Goal: Task Accomplishment & Management: Complete application form

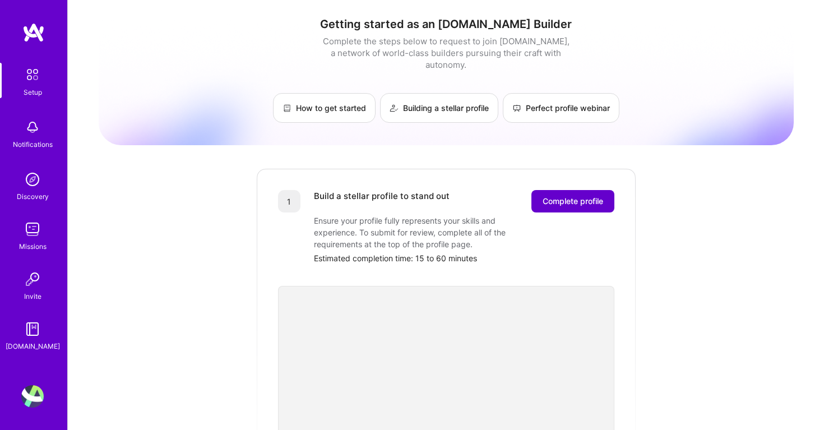
click at [588, 196] on span "Complete profile" at bounding box center [572, 201] width 61 height 11
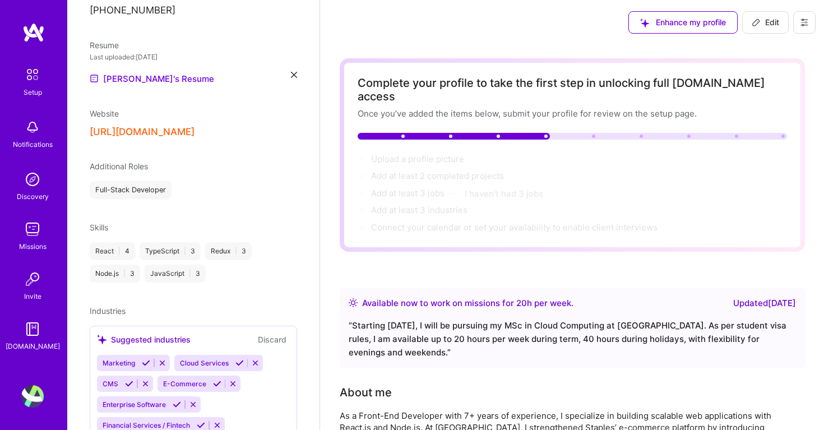
scroll to position [340, 0]
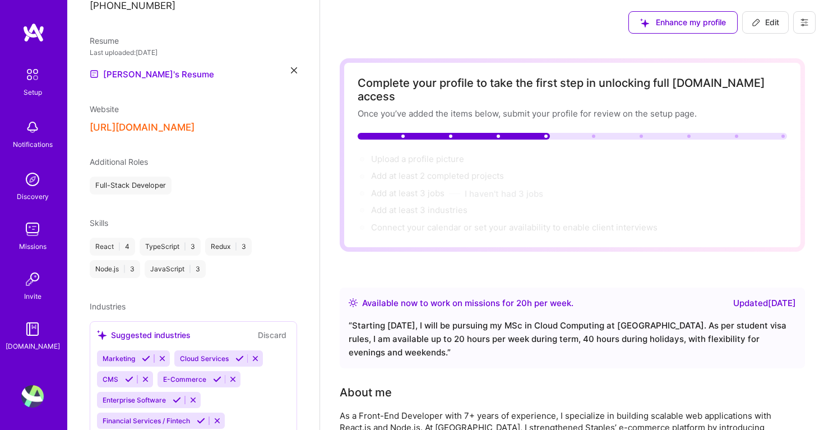
click at [194, 122] on button "[URL][DOMAIN_NAME]" at bounding box center [142, 128] width 105 height 12
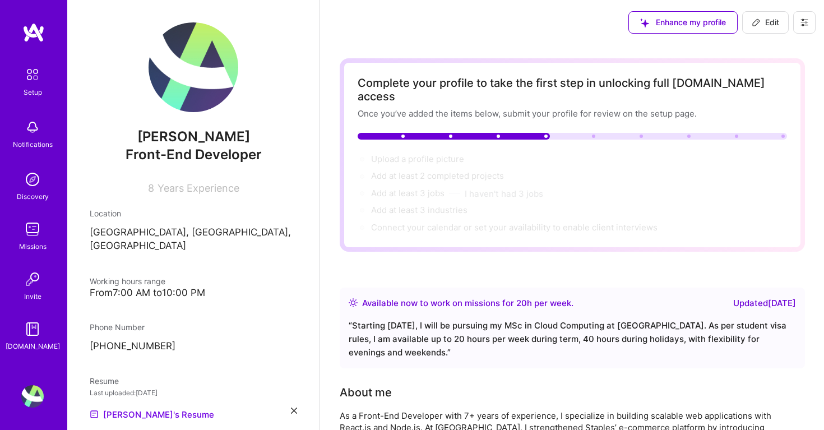
scroll to position [0, 0]
click at [769, 21] on span "Edit" at bounding box center [764, 22] width 27 height 11
select select "GB"
select select "Right Now"
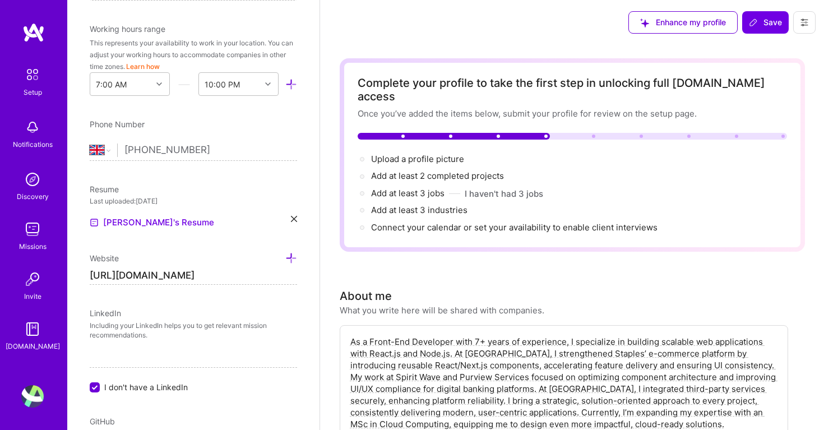
scroll to position [320, 0]
drag, startPoint x: 227, startPoint y: 274, endPoint x: 66, endPoint y: 275, distance: 161.9
paste input "[PERSON_NAME][DOMAIN_NAME][URL]"
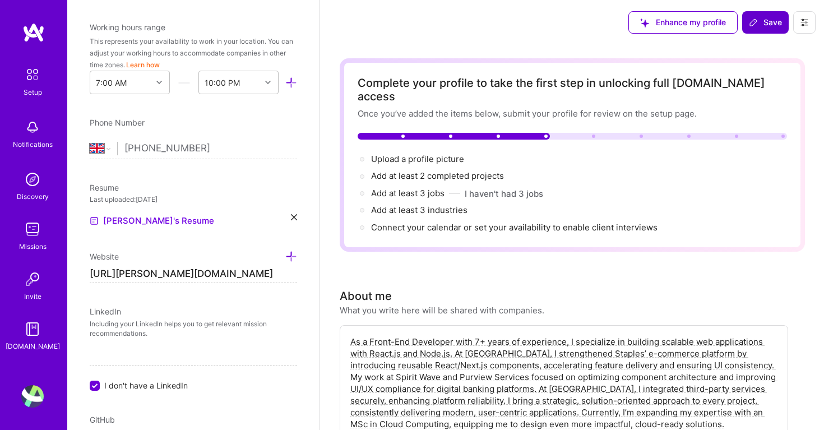
type input "[URL][PERSON_NAME][DOMAIN_NAME]"
click at [764, 24] on span "Save" at bounding box center [764, 22] width 33 height 11
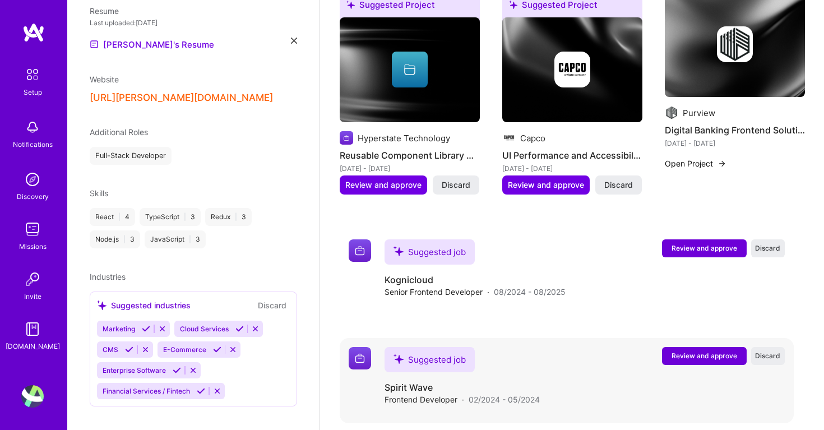
scroll to position [802, 0]
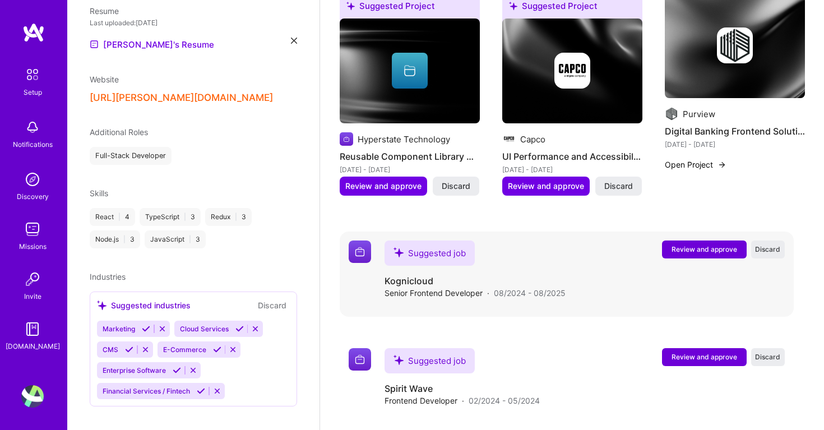
click at [677, 244] on span "Review and approve" at bounding box center [704, 249] width 66 height 10
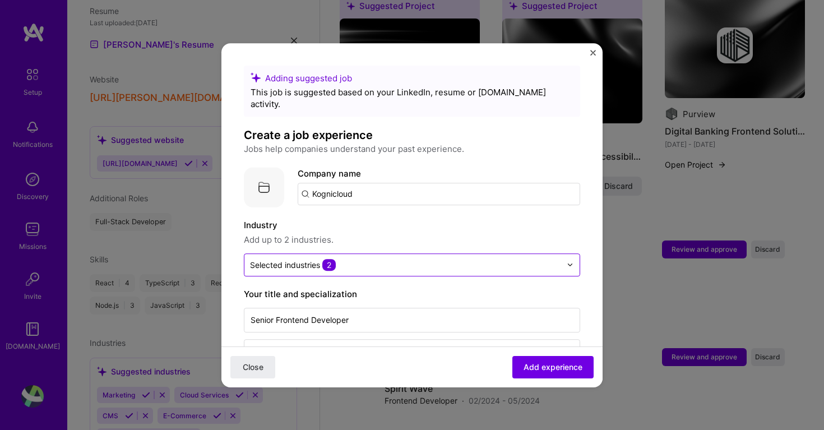
click at [434, 259] on input "text" at bounding box center [405, 265] width 311 height 12
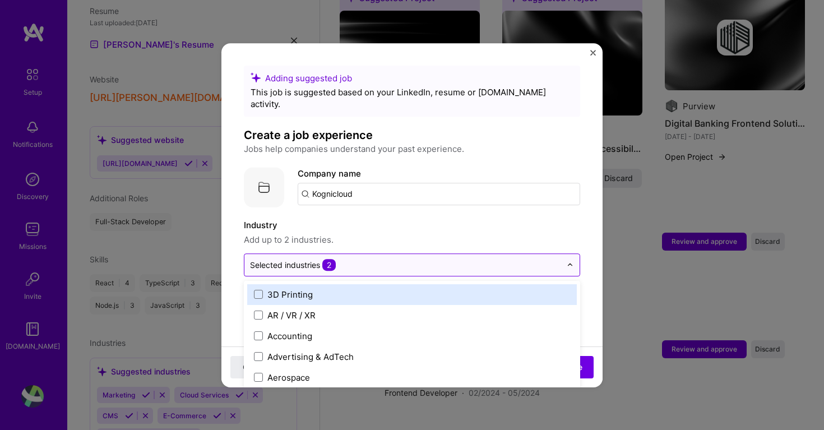
scroll to position [813, 0]
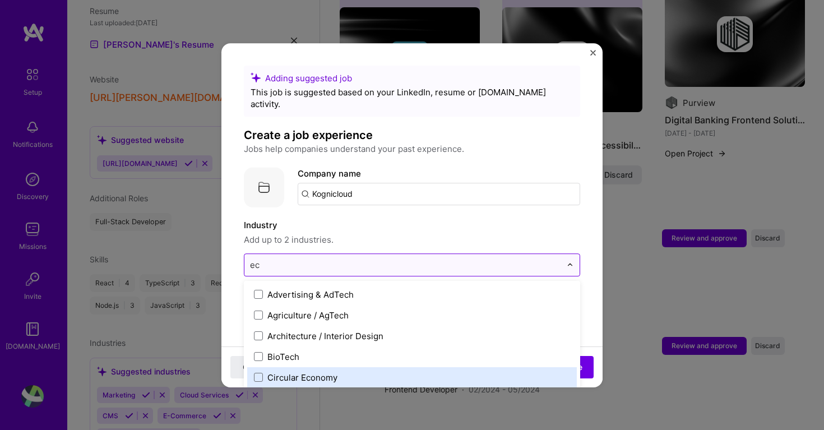
type input "e"
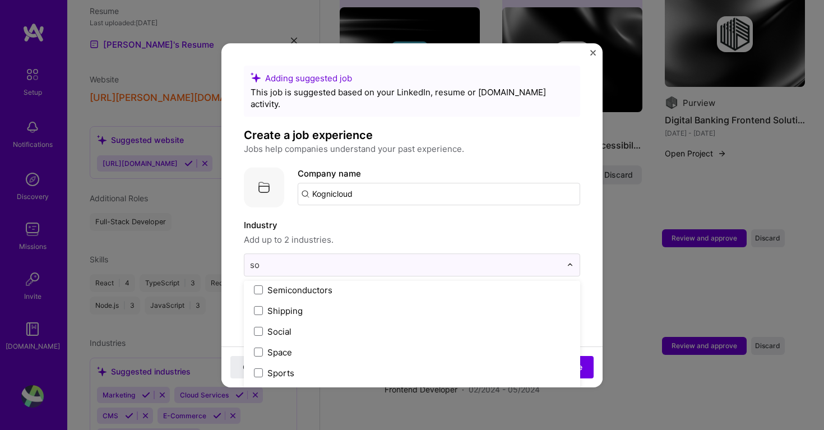
scroll to position [0, 0]
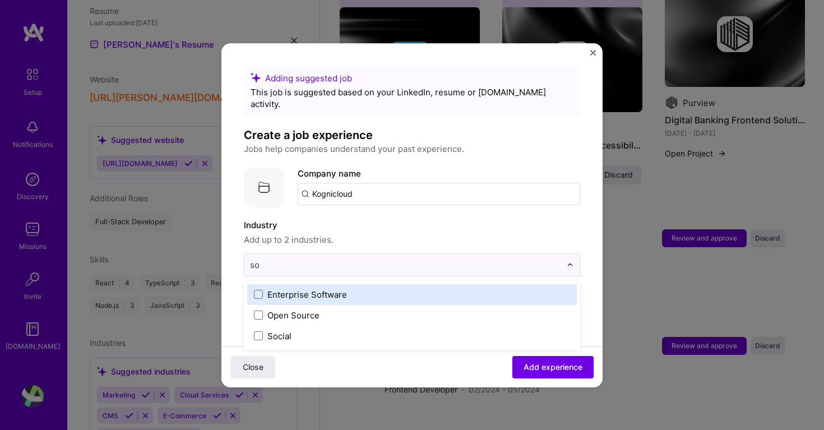
type input "sof"
click at [278, 289] on div "Enterprise Software" at bounding box center [307, 295] width 80 height 12
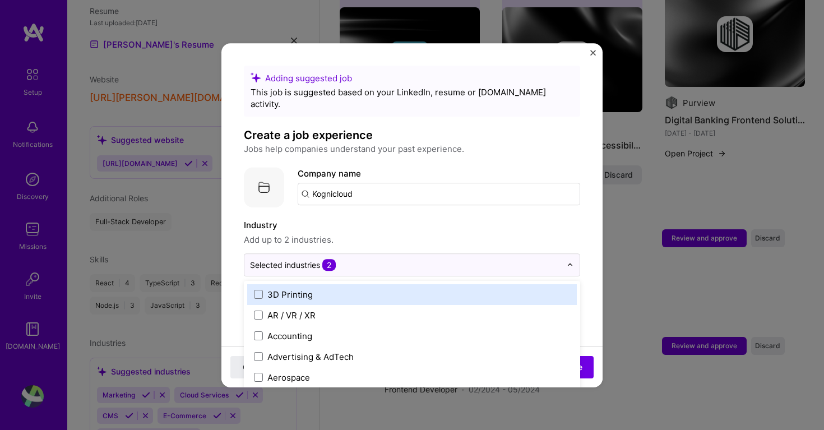
click at [378, 233] on span "Add up to 2 industries." at bounding box center [412, 239] width 336 height 13
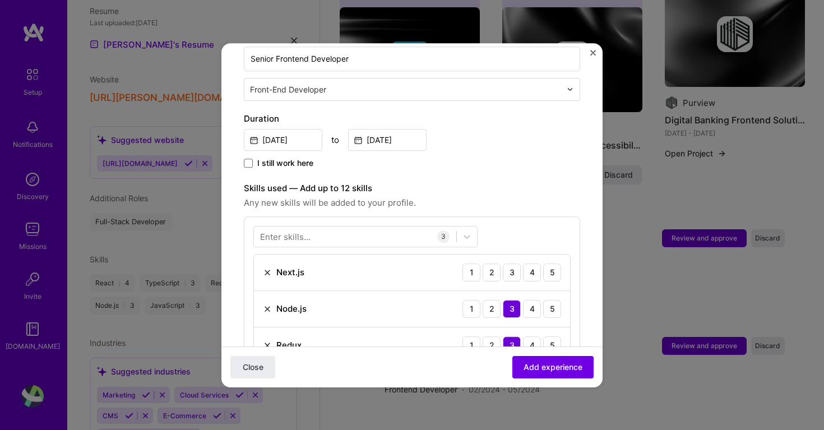
scroll to position [262, 0]
click at [513, 264] on div "3" at bounding box center [512, 272] width 18 height 18
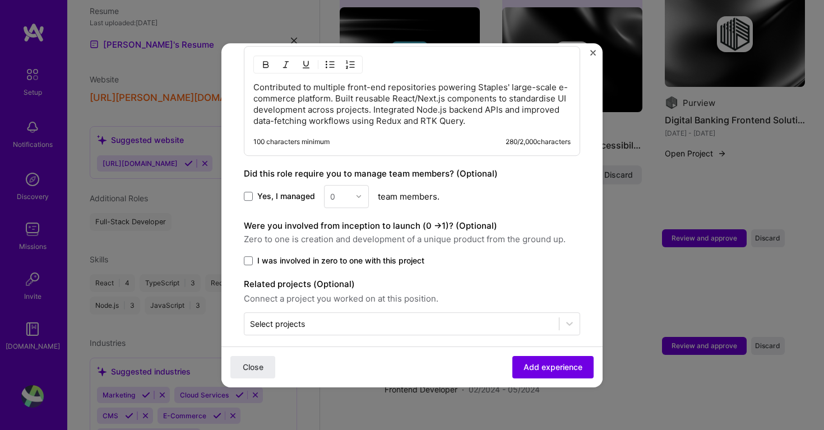
scroll to position [617, 0]
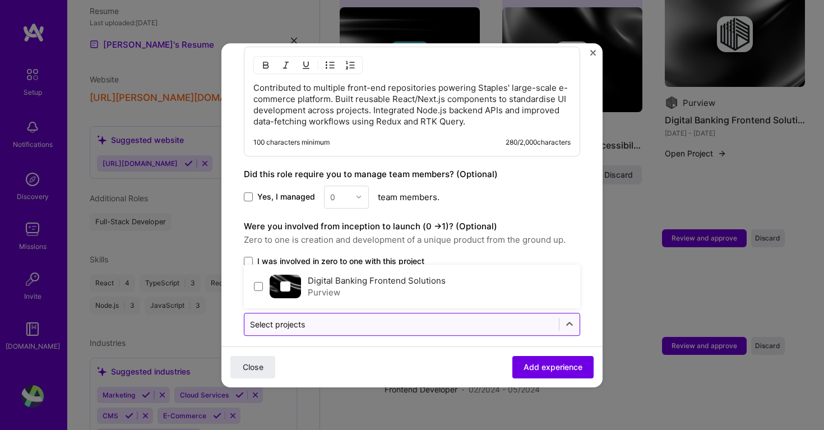
click at [387, 318] on input "text" at bounding box center [401, 324] width 303 height 12
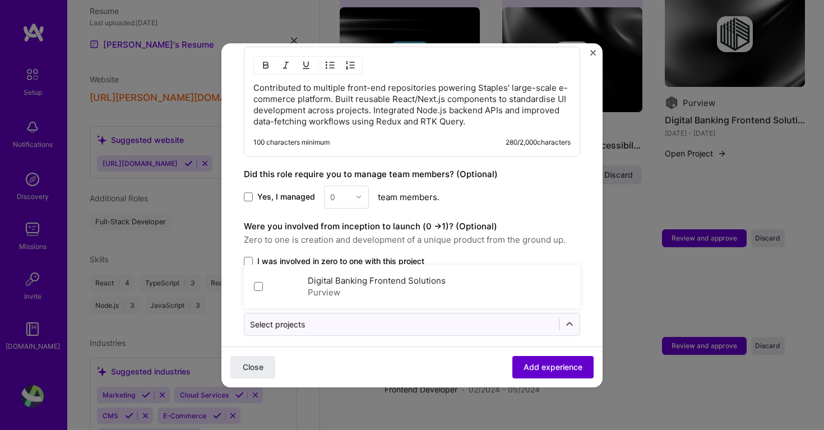
click at [566, 360] on button "Add experience" at bounding box center [552, 366] width 81 height 22
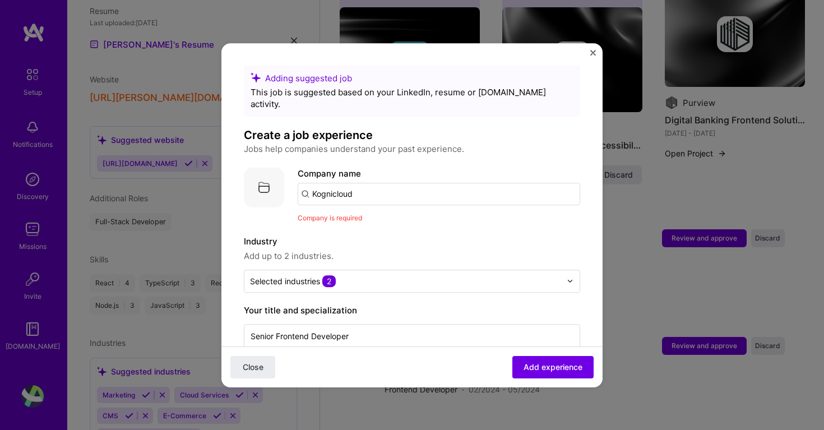
scroll to position [0, 0]
click at [344, 183] on input "Kognicloud" at bounding box center [438, 194] width 282 height 22
click at [374, 184] on input "Kognicloud" at bounding box center [438, 194] width 282 height 22
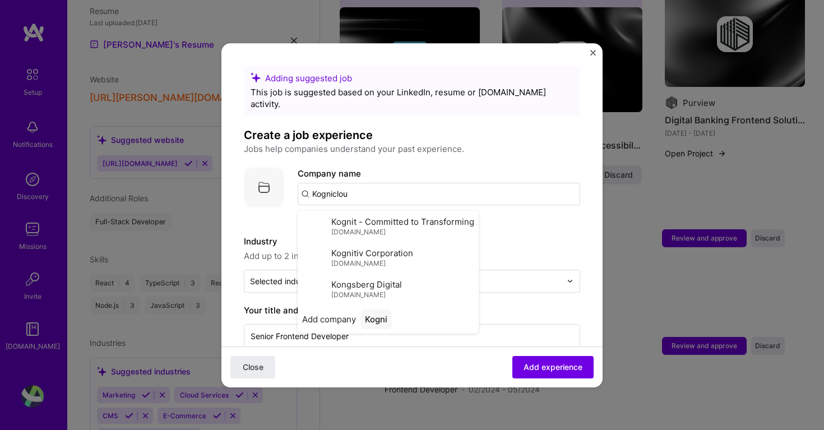
type input "Kognicloud"
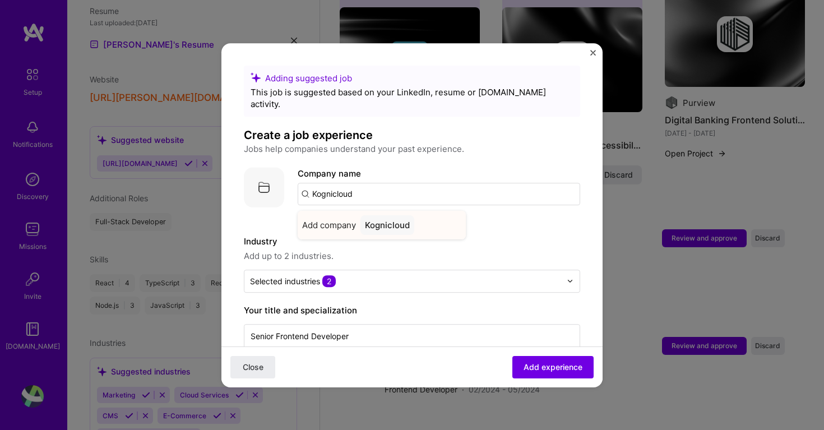
click at [393, 215] on div "Kognicloud" at bounding box center [387, 225] width 54 height 20
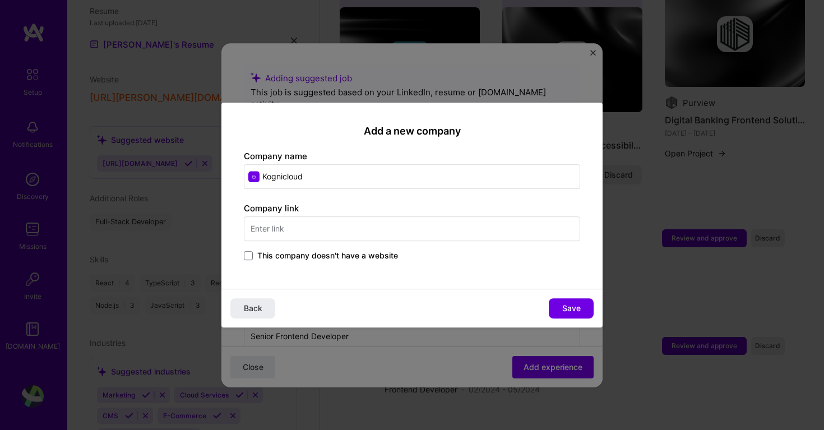
click at [380, 260] on span "This company doesn't have a website" at bounding box center [327, 255] width 141 height 11
click at [0, 0] on input "This company doesn't have a website" at bounding box center [0, 0] width 0 height 0
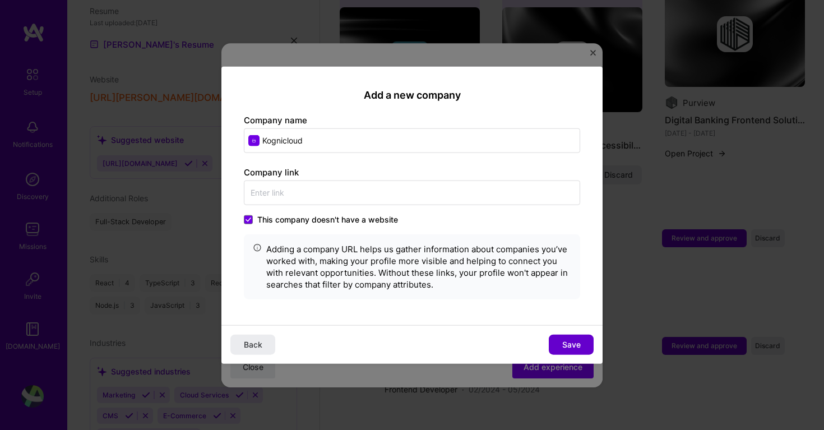
click at [578, 348] on span "Save" at bounding box center [571, 344] width 18 height 11
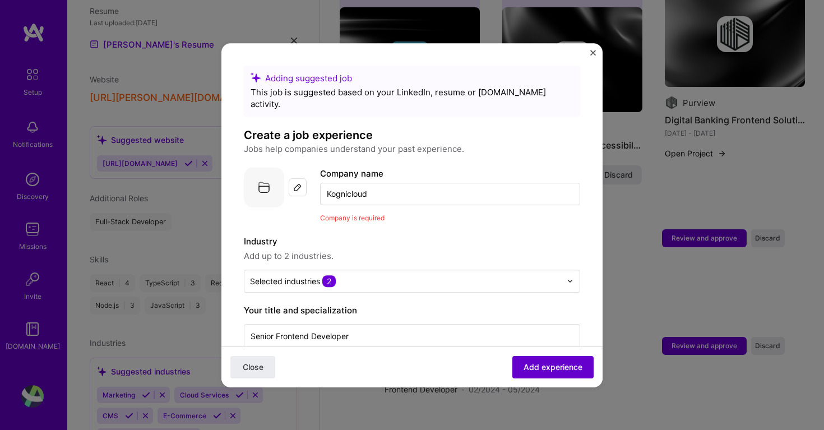
click at [559, 368] on span "Add experience" at bounding box center [552, 366] width 59 height 11
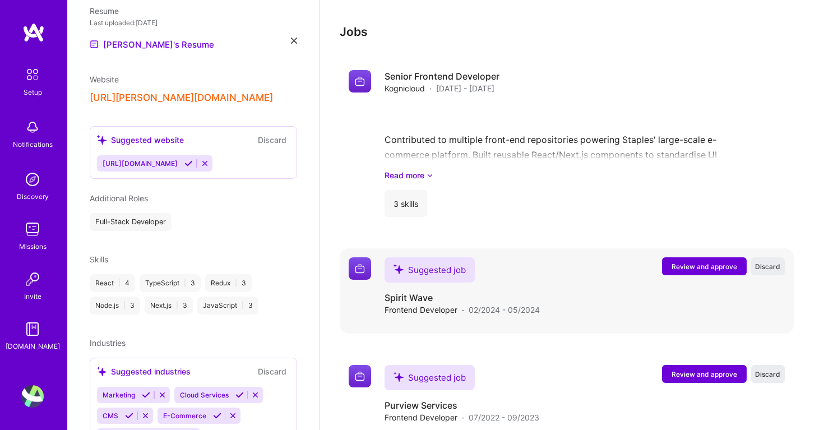
scroll to position [1013, 0]
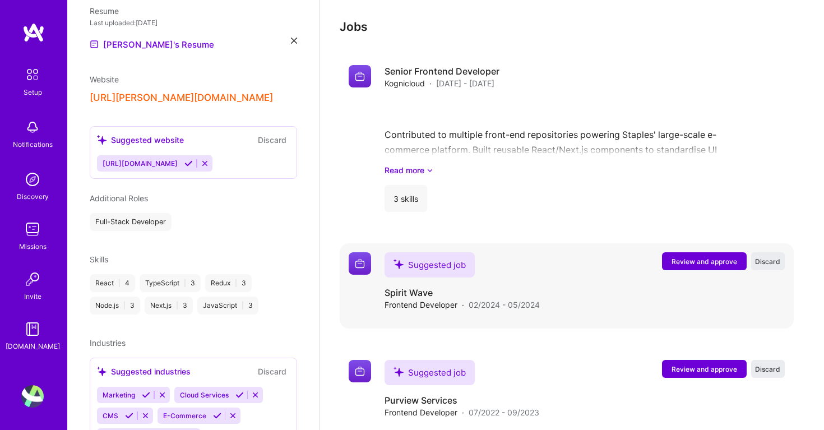
click at [684, 257] on span "Review and approve" at bounding box center [704, 262] width 66 height 10
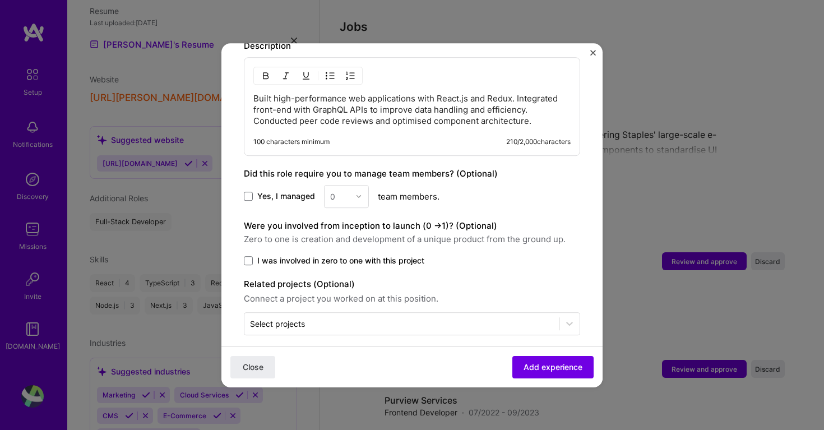
scroll to position [569, 0]
click at [365, 189] on div "0" at bounding box center [346, 196] width 45 height 23
click at [363, 188] on div "0" at bounding box center [346, 196] width 45 height 23
click at [356, 185] on div "0" at bounding box center [346, 196] width 45 height 23
click at [249, 192] on span at bounding box center [248, 196] width 9 height 9
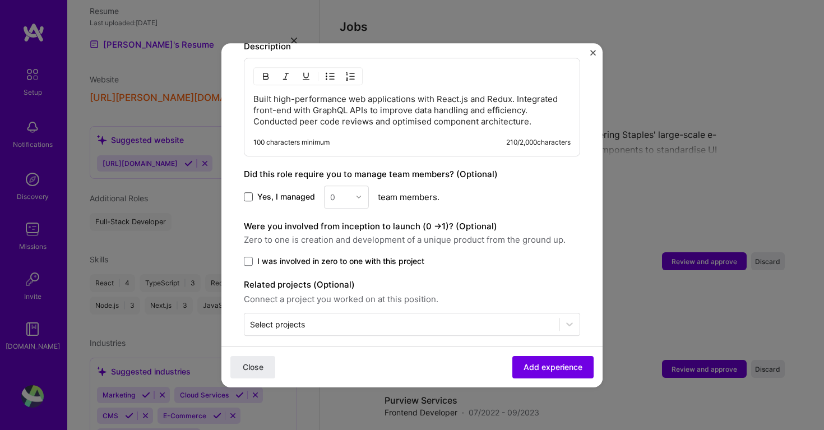
click at [0, 0] on input "Yes, I managed" at bounding box center [0, 0] width 0 height 0
click at [359, 193] on img at bounding box center [358, 196] width 7 height 7
click at [338, 237] on div "2" at bounding box center [346, 247] width 38 height 21
click at [527, 362] on span "Add experience" at bounding box center [552, 366] width 59 height 11
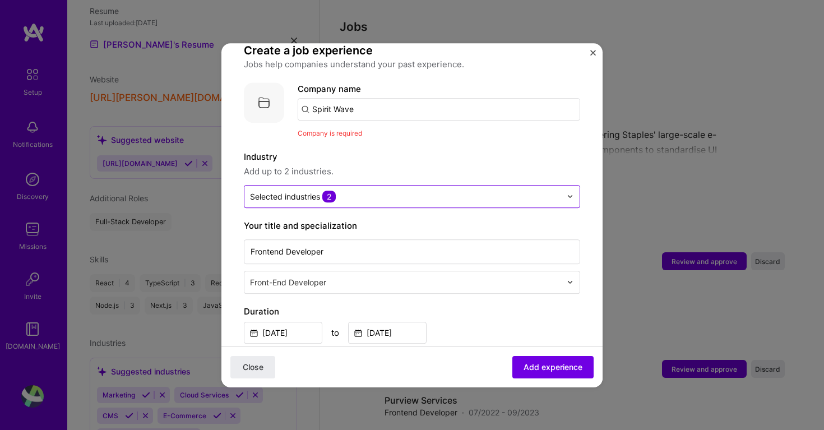
scroll to position [50, 0]
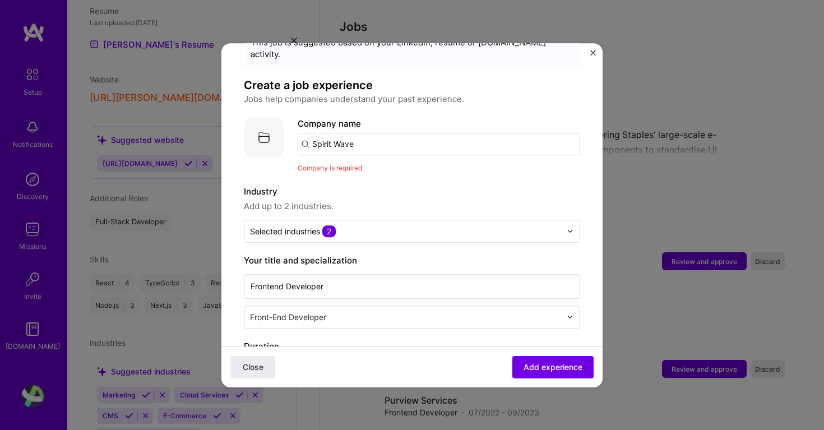
drag, startPoint x: 371, startPoint y: 133, endPoint x: 328, endPoint y: 130, distance: 43.2
click at [328, 133] on input "Spirit Wave" at bounding box center [438, 144] width 282 height 22
type input "Spiritwave"
click at [384, 165] on div "Spiritwave" at bounding box center [386, 175] width 52 height 20
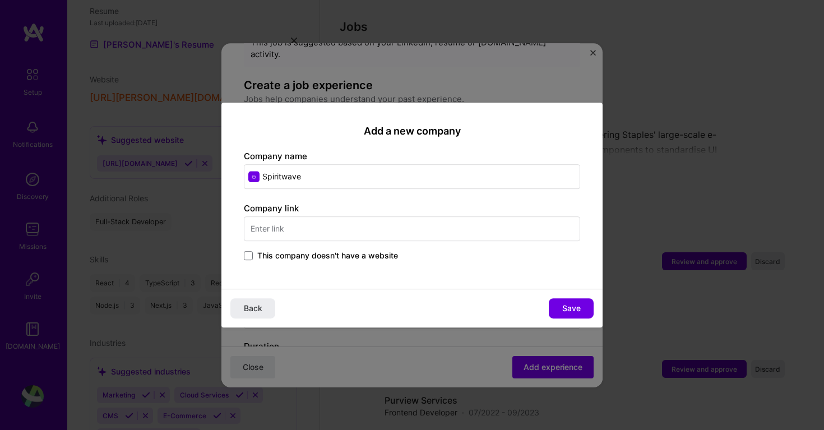
click at [389, 257] on span "This company doesn't have a website" at bounding box center [327, 255] width 141 height 11
click at [0, 0] on input "This company doesn't have a website" at bounding box center [0, 0] width 0 height 0
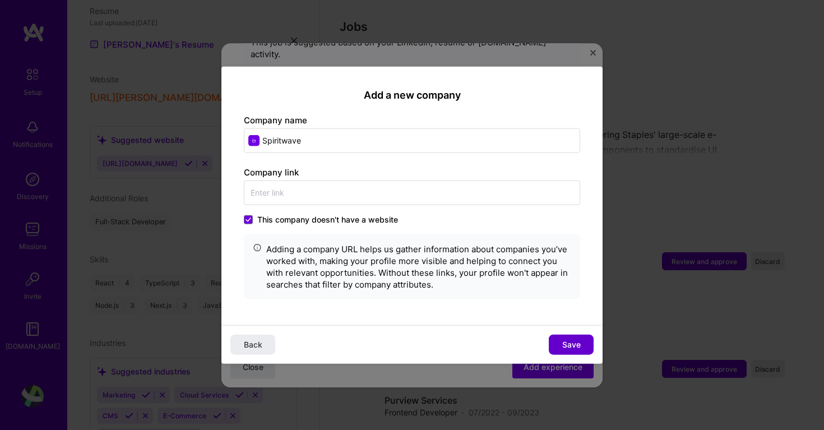
click at [572, 348] on span "Save" at bounding box center [571, 344] width 18 height 11
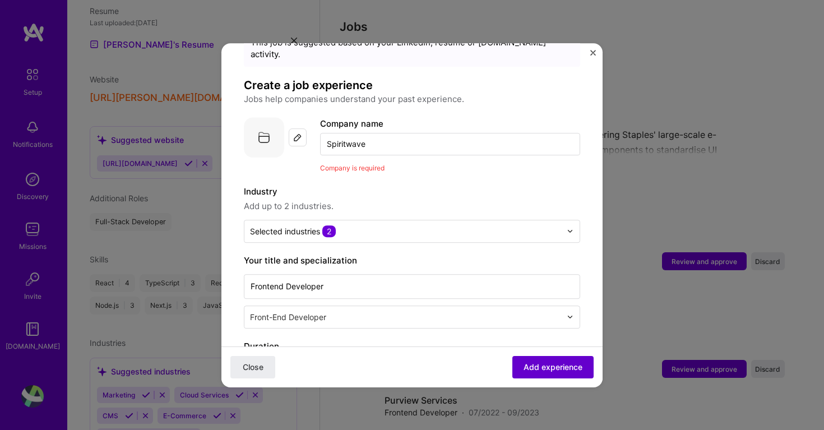
click at [552, 369] on span "Add experience" at bounding box center [552, 366] width 59 height 11
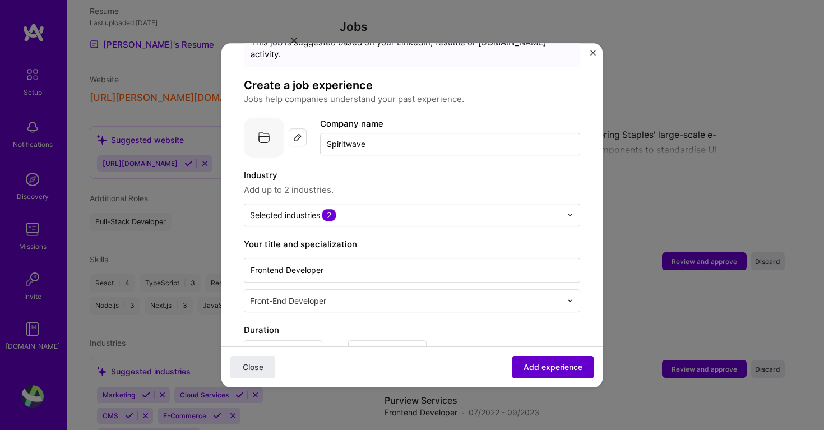
scroll to position [388, 0]
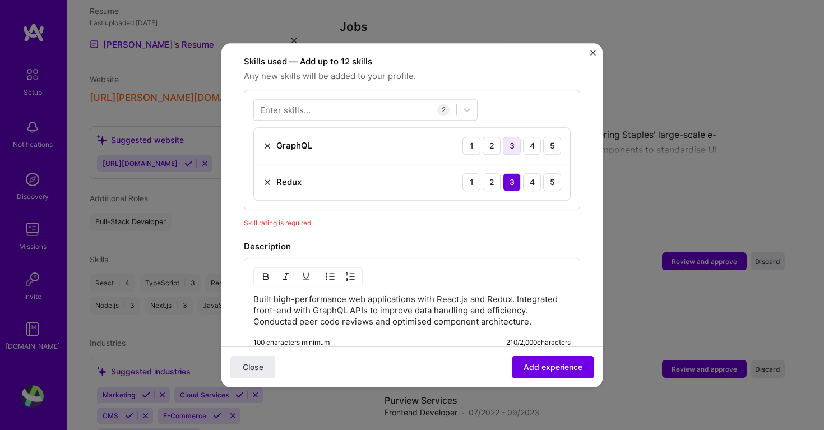
click at [508, 139] on div "3" at bounding box center [512, 146] width 18 height 18
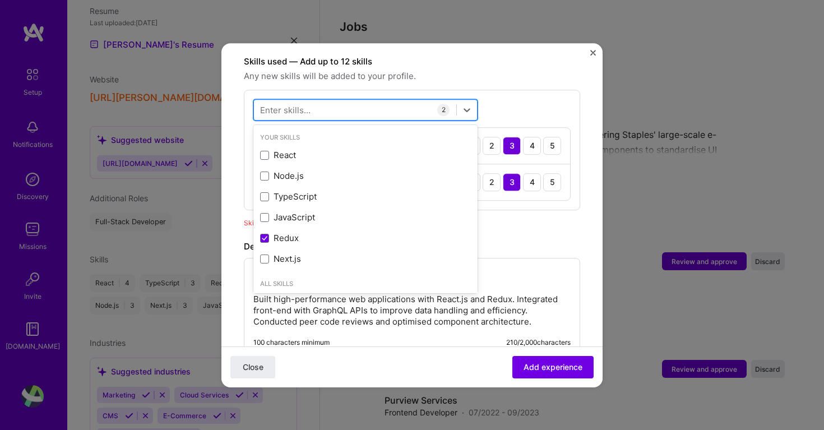
click at [315, 105] on div at bounding box center [355, 109] width 202 height 18
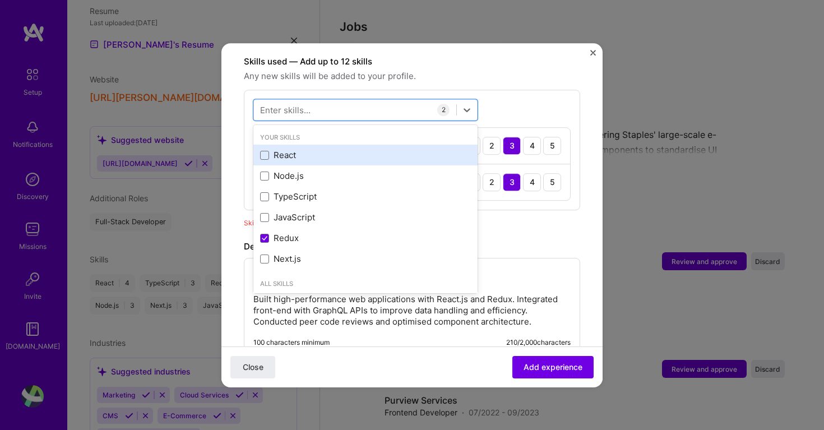
click at [275, 150] on div "React" at bounding box center [365, 156] width 211 height 12
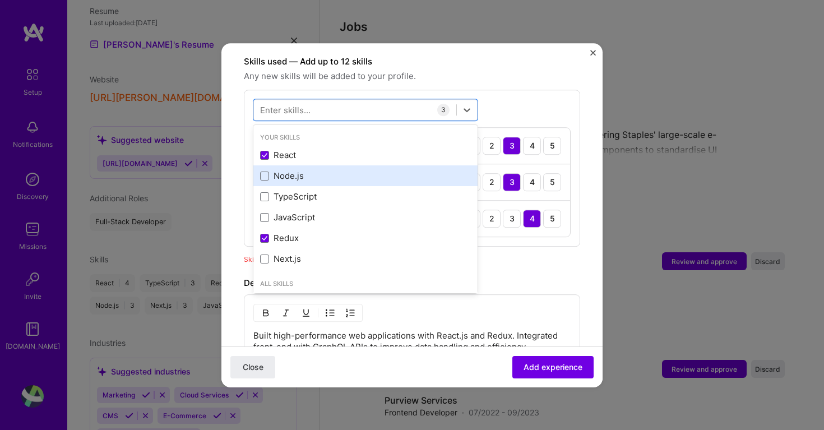
click at [283, 170] on div "Node.js" at bounding box center [365, 176] width 211 height 12
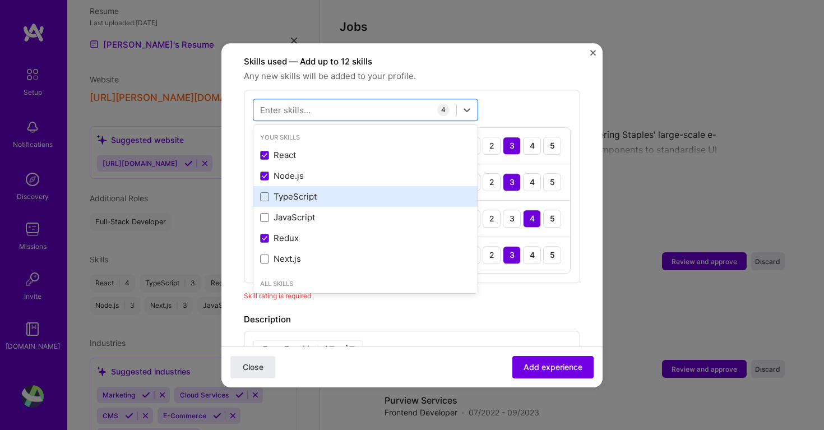
click at [284, 187] on div "TypeScript" at bounding box center [365, 197] width 224 height 21
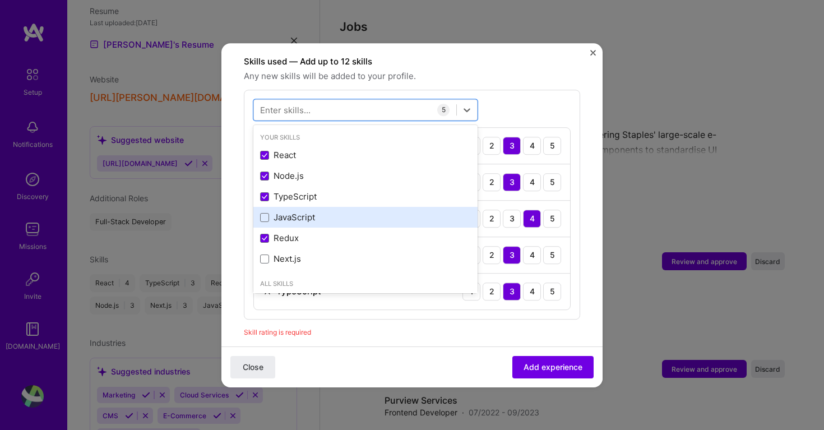
click at [291, 212] on div "JavaScript" at bounding box center [365, 218] width 211 height 12
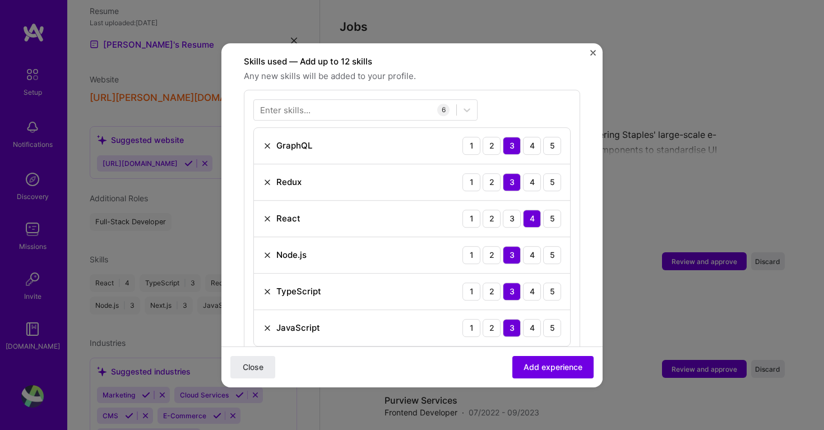
click at [519, 97] on div "Enter skills... 6 GraphQL 1 2 3 4 5 Redux 1 2 3 4 5 React 1 2 3 4 5 Node.js 1 2…" at bounding box center [412, 223] width 336 height 266
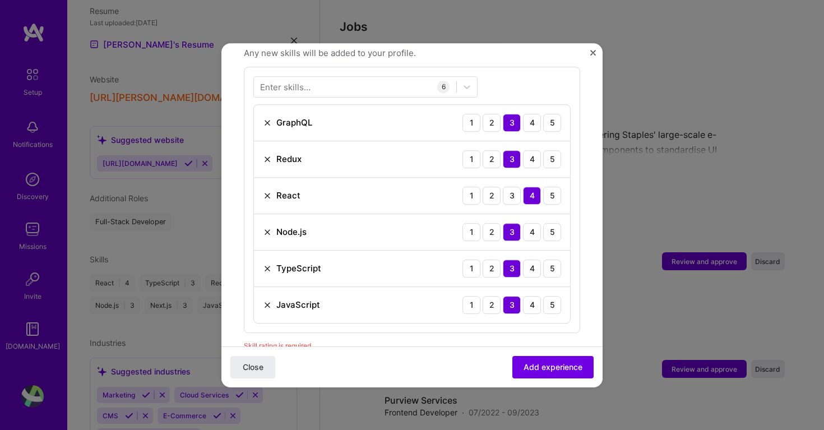
scroll to position [430, 0]
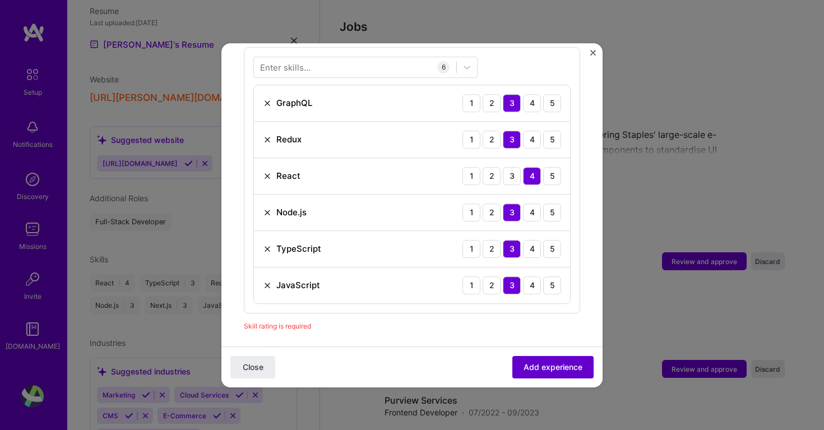
click at [542, 365] on span "Add experience" at bounding box center [552, 366] width 59 height 11
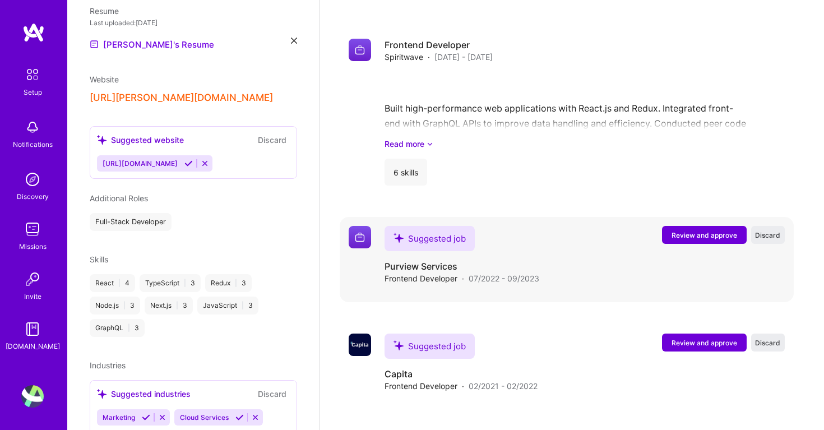
scroll to position [1233, 0]
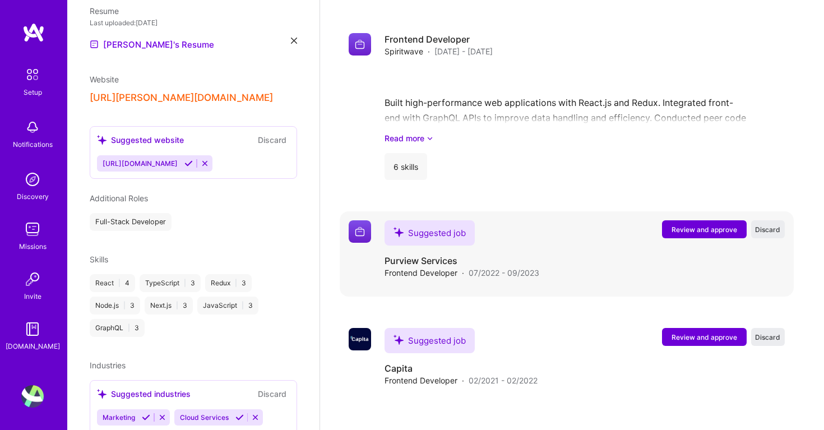
click at [673, 225] on span "Review and approve" at bounding box center [704, 230] width 66 height 10
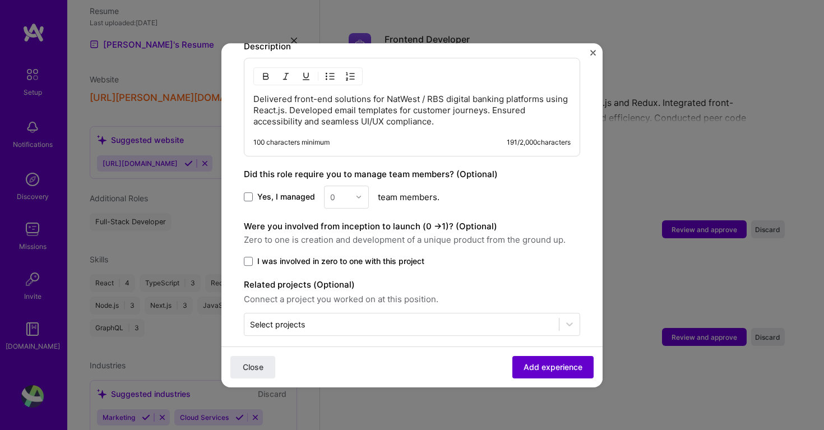
click at [526, 370] on span "Add experience" at bounding box center [552, 366] width 59 height 11
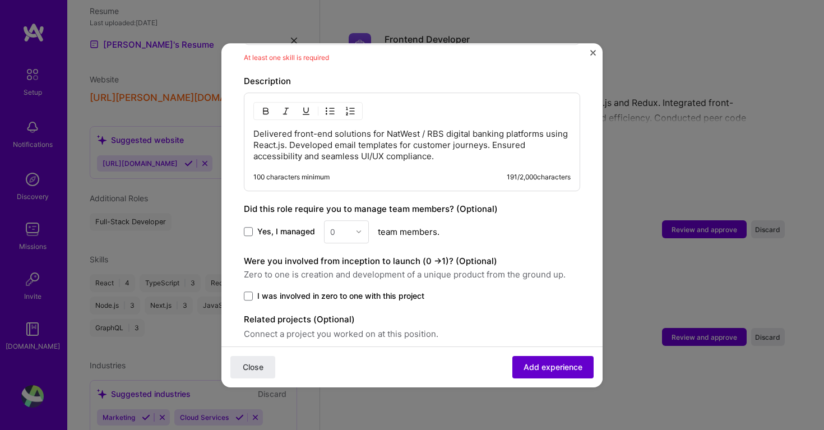
scroll to position [112, 0]
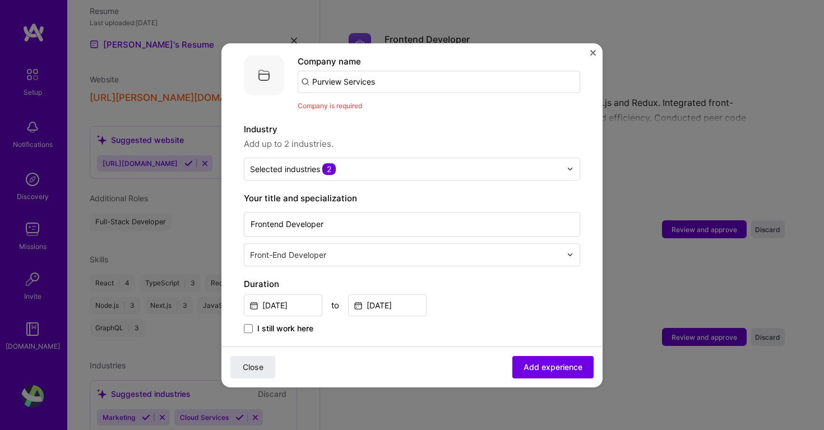
click at [382, 71] on input "Purview Services" at bounding box center [438, 82] width 282 height 22
click at [350, 115] on span "[DOMAIN_NAME]" at bounding box center [358, 119] width 54 height 9
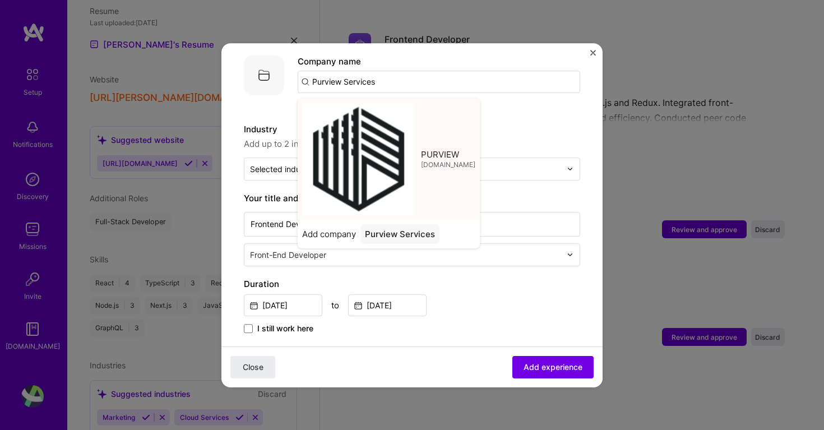
type input "PURVIEW"
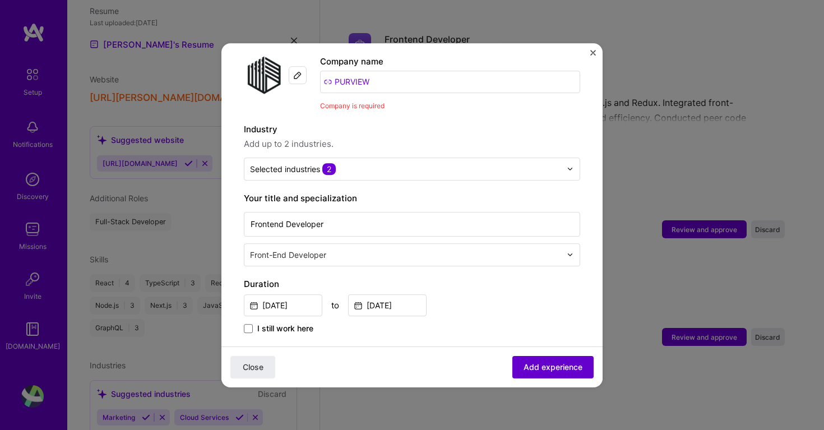
click at [562, 366] on span "Add experience" at bounding box center [552, 366] width 59 height 11
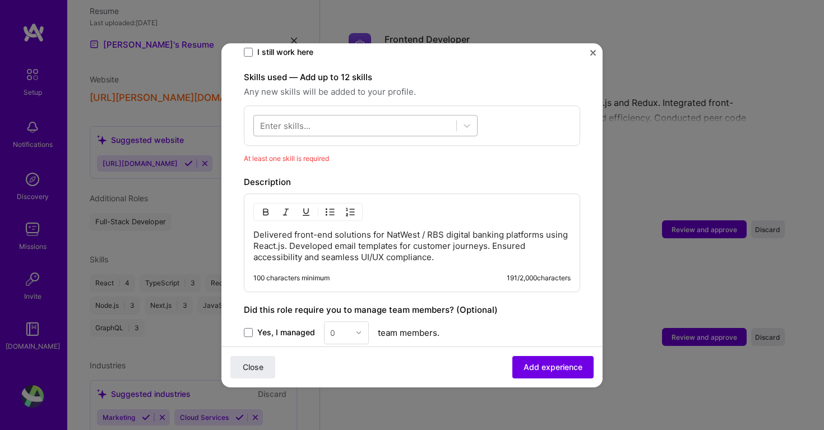
scroll to position [362, 0]
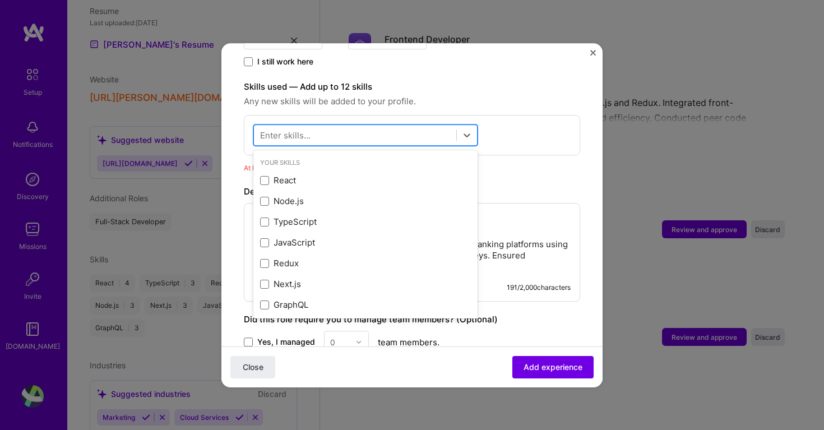
click at [332, 126] on div at bounding box center [355, 134] width 202 height 18
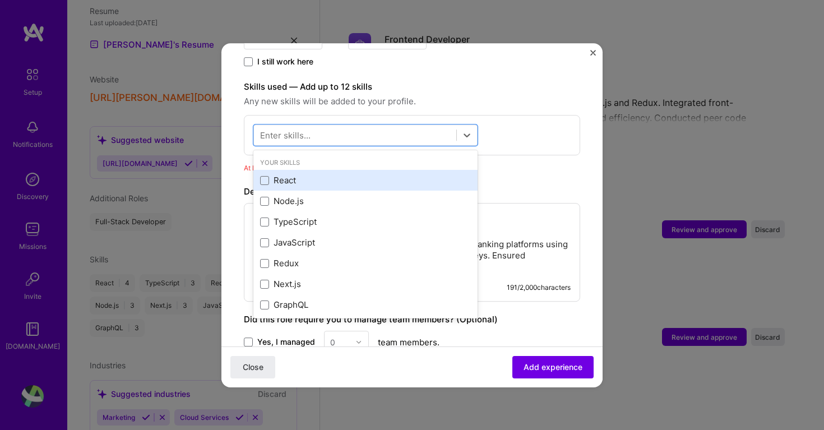
click at [296, 170] on div "React" at bounding box center [365, 180] width 224 height 21
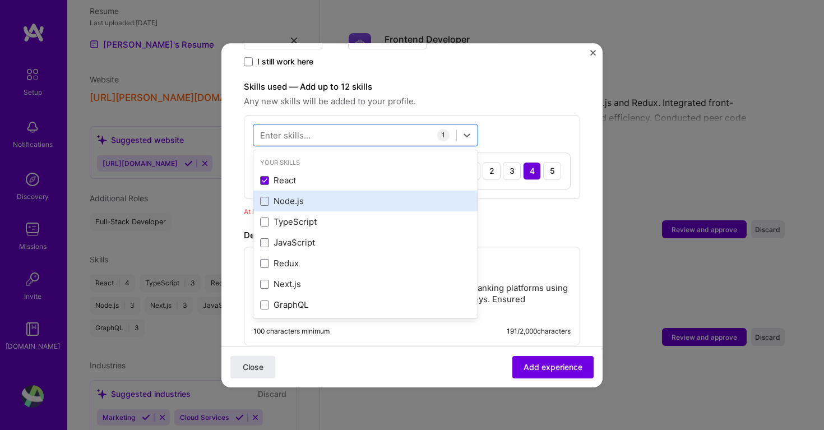
click at [291, 191] on div "Node.js" at bounding box center [365, 201] width 224 height 21
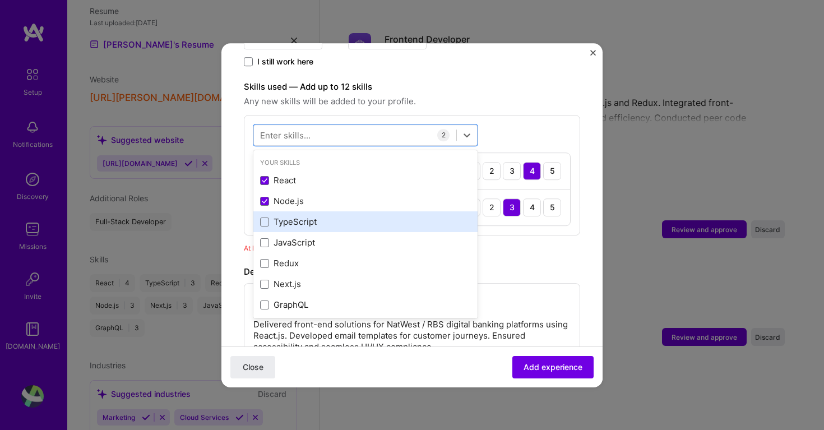
click at [292, 216] on div "TypeScript" at bounding box center [365, 222] width 211 height 12
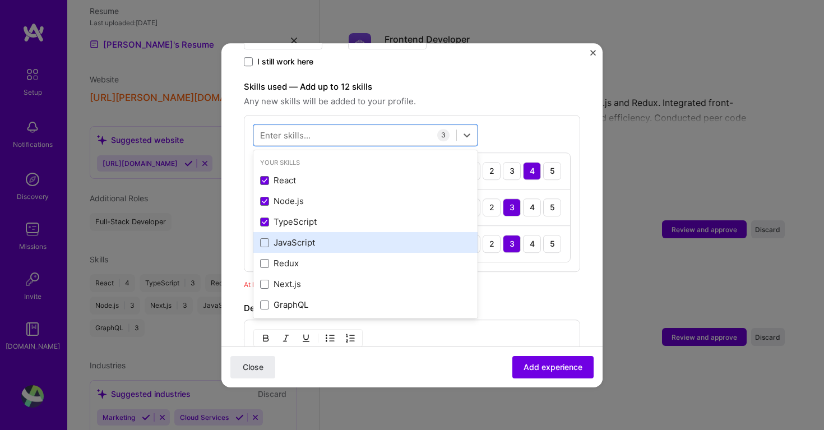
click at [292, 237] on div "JavaScript" at bounding box center [365, 243] width 211 height 12
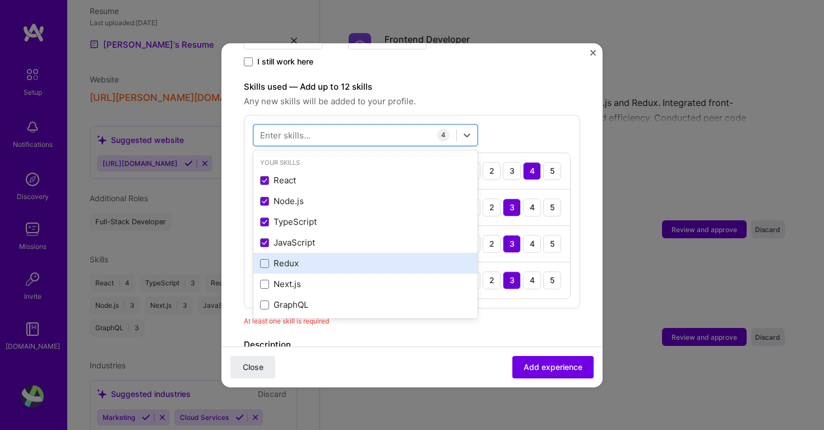
click at [289, 258] on div "Redux" at bounding box center [365, 264] width 211 height 12
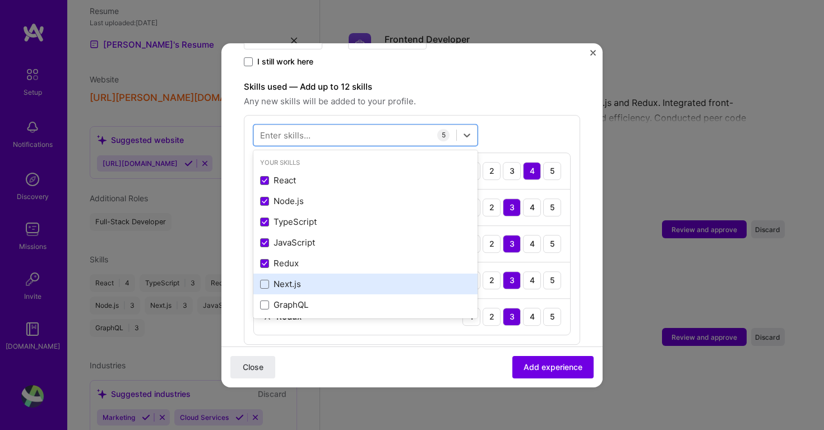
click at [290, 278] on div "Next.js" at bounding box center [365, 284] width 211 height 12
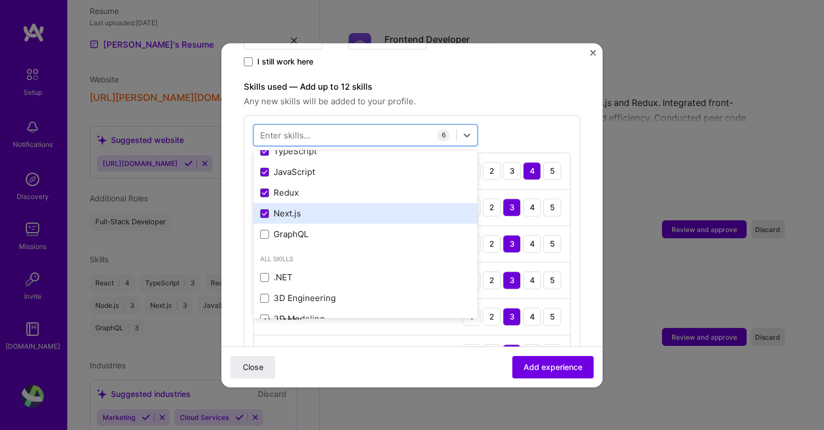
scroll to position [92, 0]
click at [291, 207] on div "GraphQL" at bounding box center [365, 213] width 211 height 12
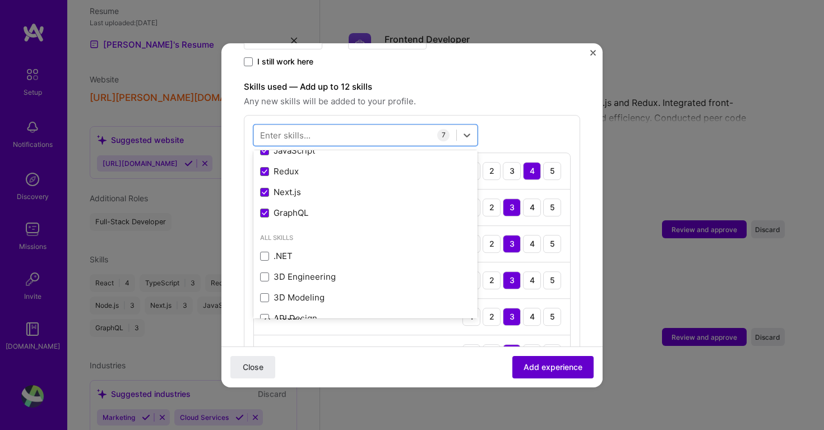
click at [534, 361] on span "Add experience" at bounding box center [552, 366] width 59 height 11
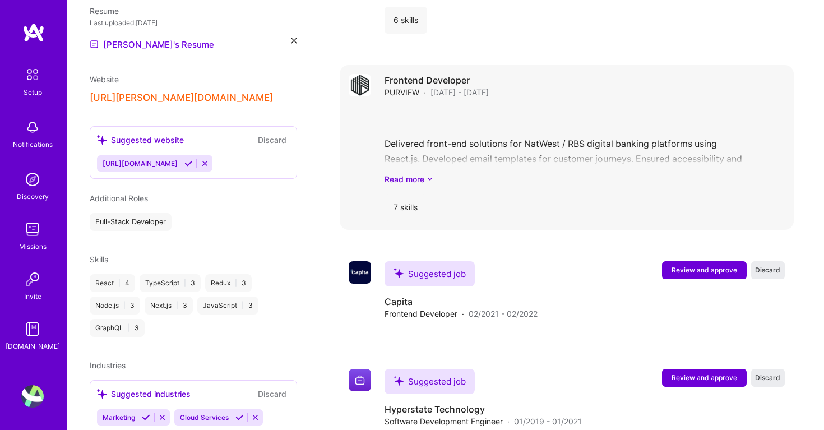
scroll to position [1364, 0]
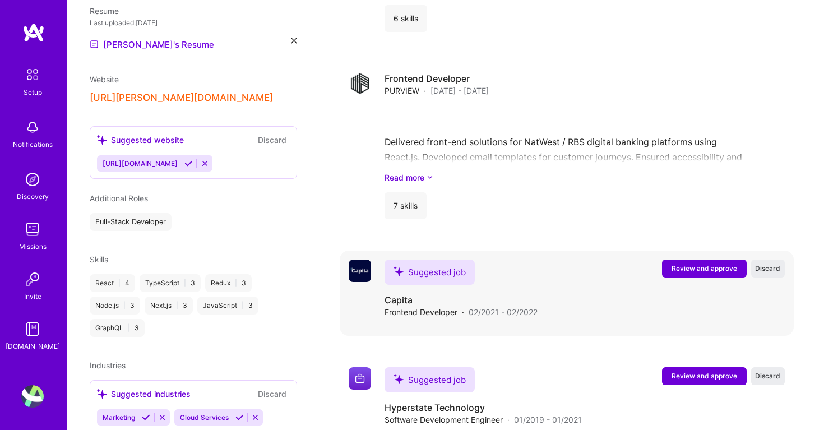
click at [664, 259] on button "Review and approve" at bounding box center [704, 268] width 85 height 18
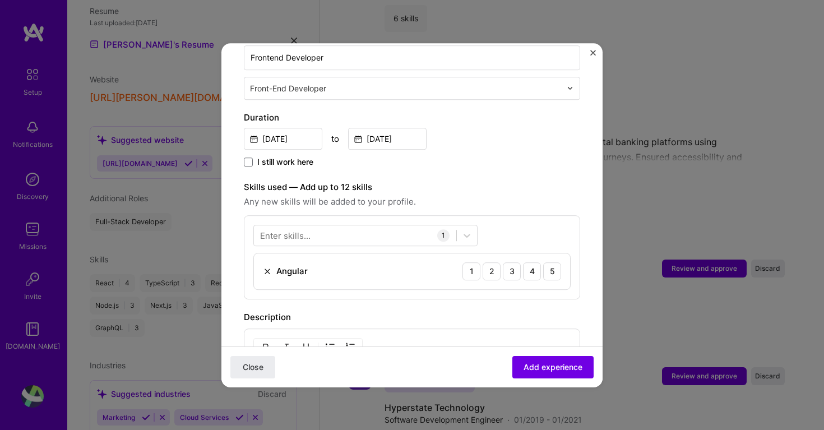
scroll to position [265, 0]
click at [298, 226] on div "Enter skills..." at bounding box center [285, 232] width 50 height 12
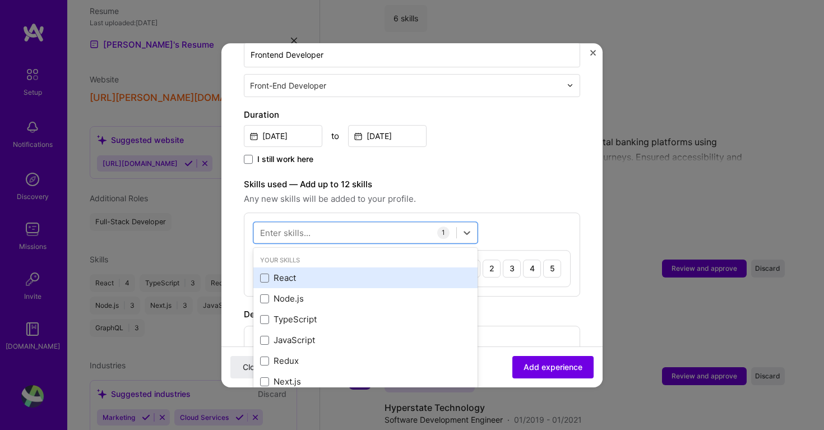
click at [282, 272] on div "React" at bounding box center [365, 278] width 211 height 12
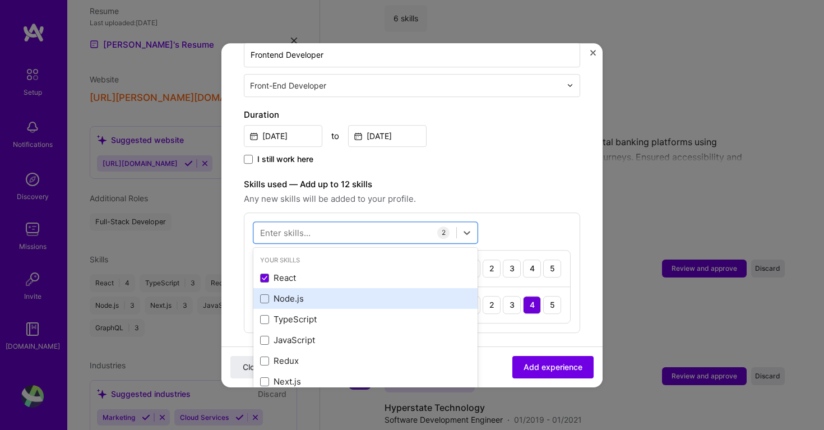
click at [285, 293] on div "Node.js" at bounding box center [365, 299] width 211 height 12
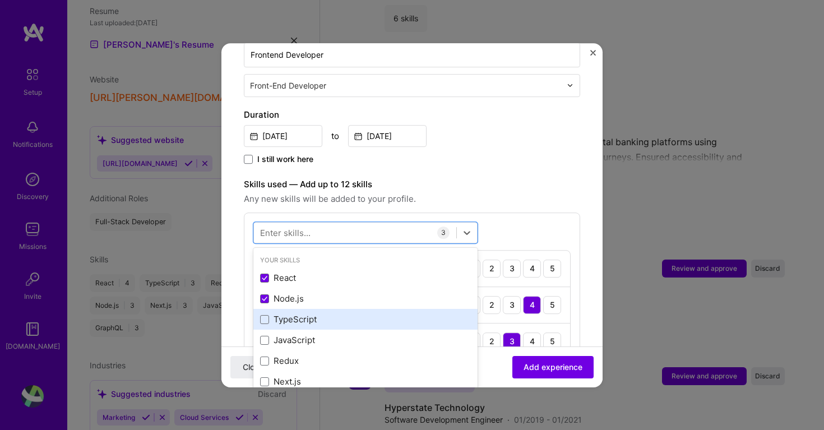
click at [288, 314] on div "TypeScript" at bounding box center [365, 320] width 211 height 12
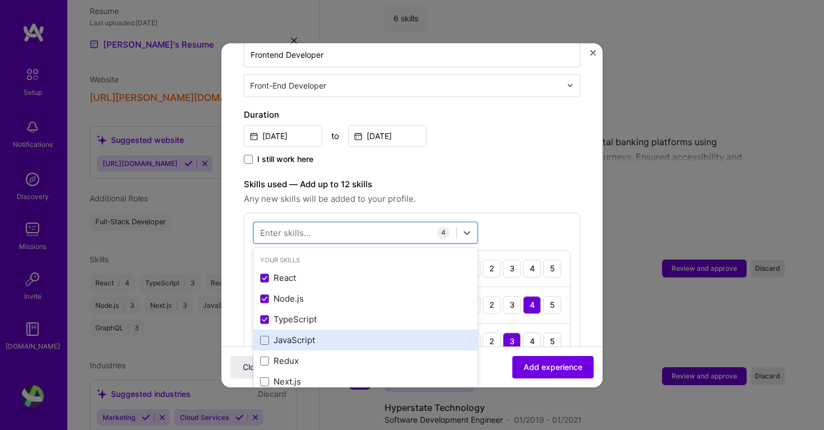
click at [291, 334] on div "JavaScript" at bounding box center [365, 340] width 211 height 12
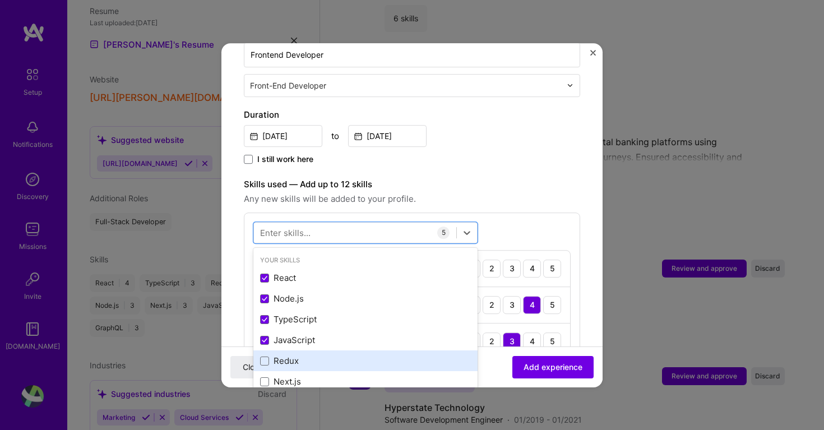
click at [288, 355] on div "Redux" at bounding box center [365, 361] width 211 height 12
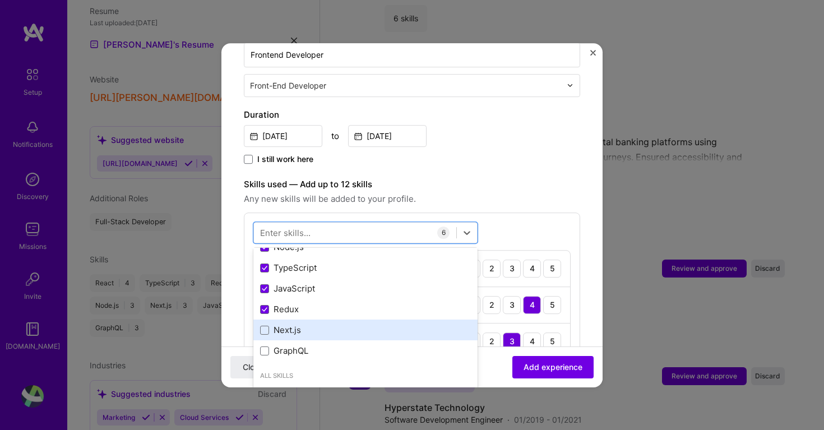
click at [291, 324] on div "Next.js" at bounding box center [365, 330] width 211 height 12
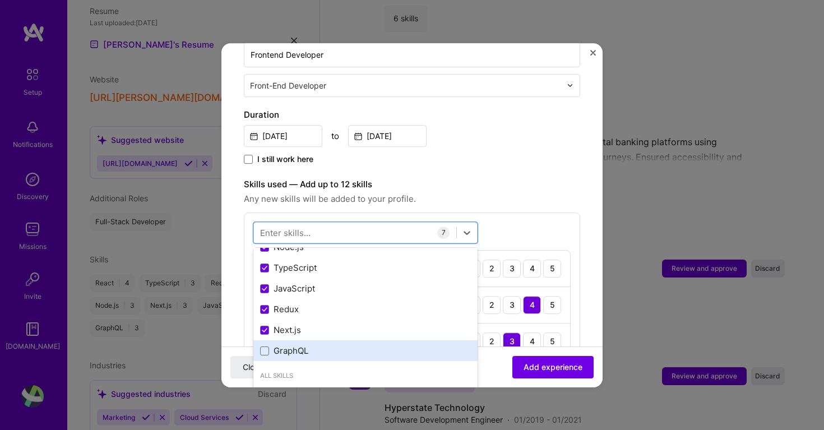
click at [295, 345] on div "GraphQL" at bounding box center [365, 351] width 211 height 12
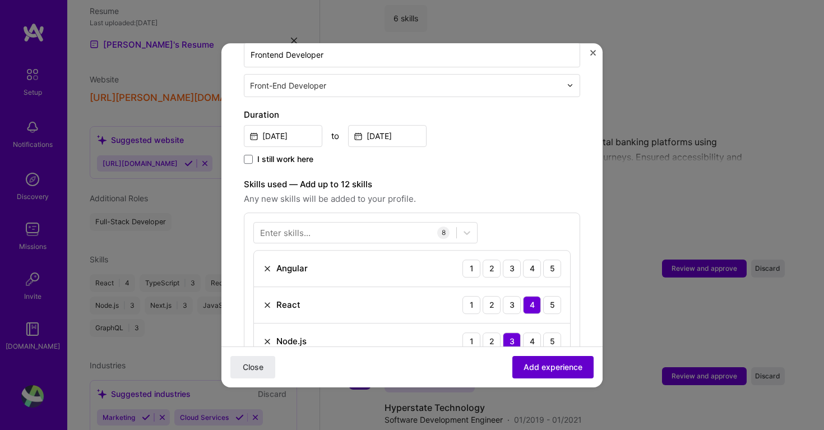
click at [538, 370] on span "Add experience" at bounding box center [552, 366] width 59 height 11
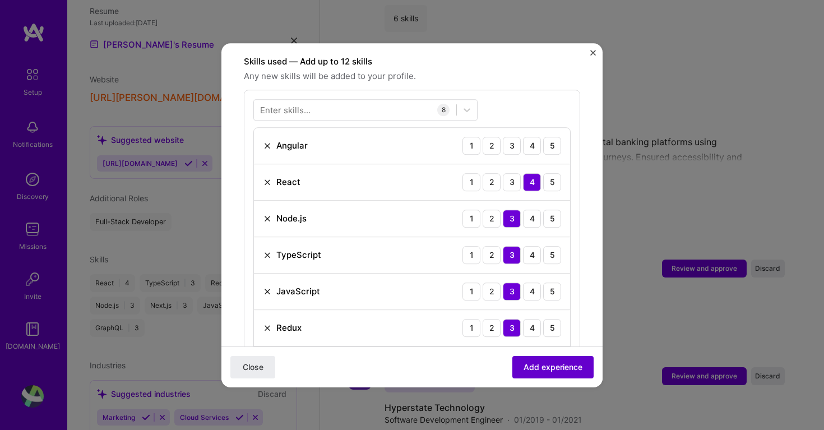
click at [538, 370] on span "Add experience" at bounding box center [552, 366] width 59 height 11
click at [513, 137] on div "3" at bounding box center [512, 146] width 18 height 18
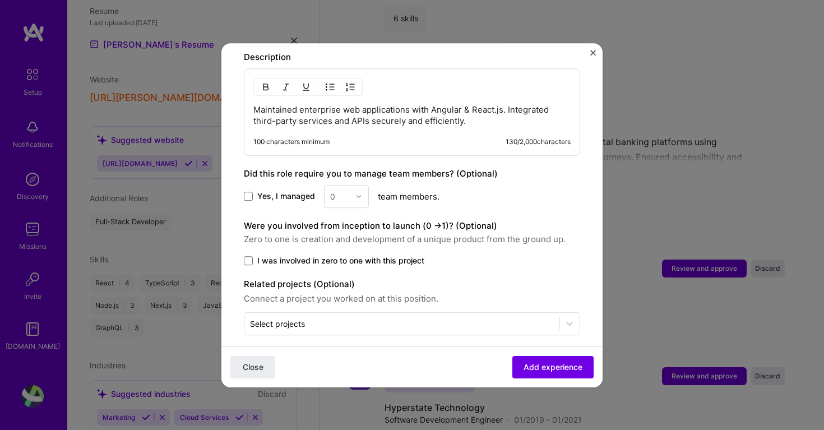
scroll to position [795, 0]
click at [548, 365] on span "Add experience" at bounding box center [552, 366] width 59 height 11
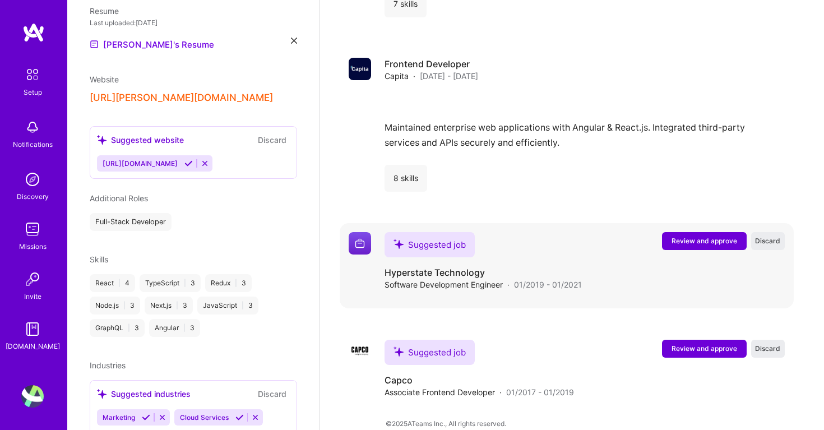
scroll to position [1565, 0]
click at [687, 236] on span "Review and approve" at bounding box center [704, 241] width 66 height 10
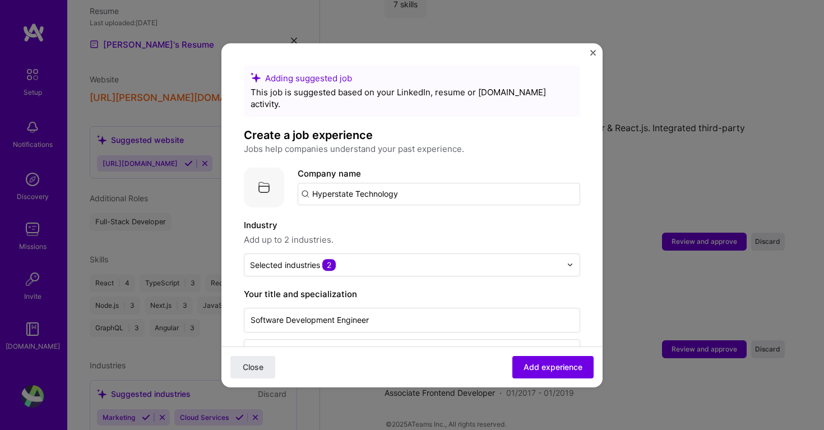
click at [413, 183] on input "Hyperstate Technology" at bounding box center [438, 194] width 282 height 22
type input "Hyperstate Technolog"
click at [402, 215] on div "Hyperstate Technolog" at bounding box center [410, 225] width 100 height 20
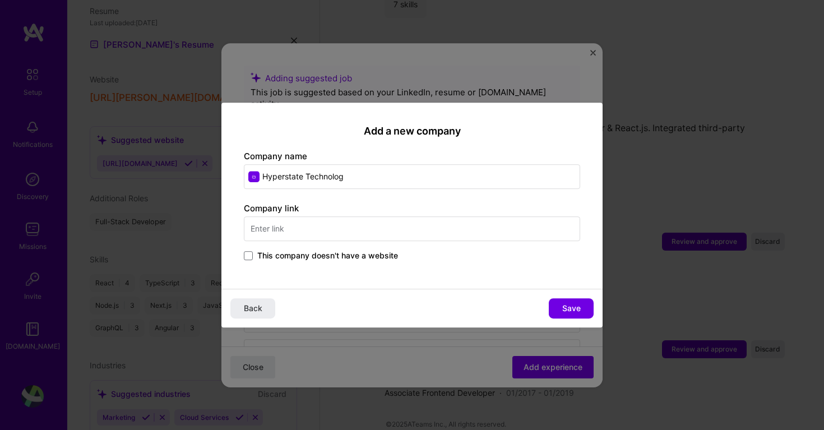
click at [367, 227] on input "text" at bounding box center [412, 228] width 336 height 25
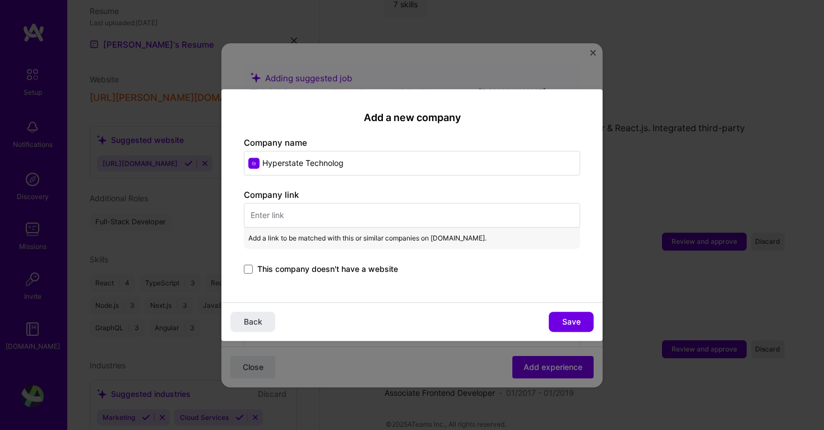
click at [323, 268] on span "This company doesn't have a website" at bounding box center [327, 268] width 141 height 11
click at [0, 0] on input "This company doesn't have a website" at bounding box center [0, 0] width 0 height 0
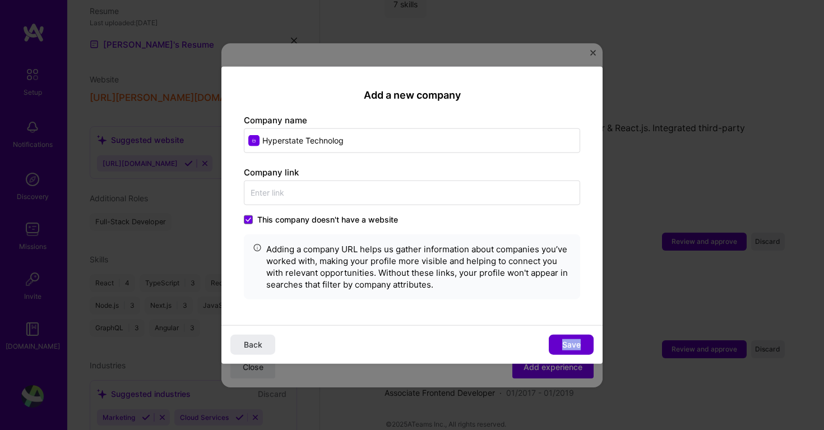
click at [567, 345] on span "Save" at bounding box center [571, 344] width 18 height 11
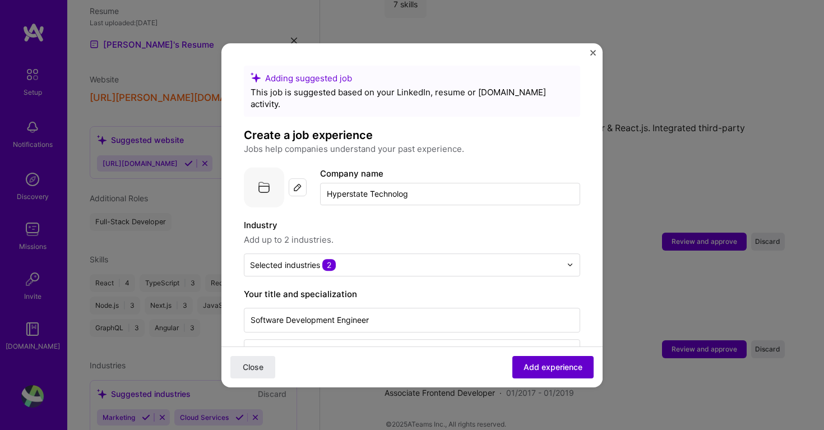
click at [555, 362] on span "Add experience" at bounding box center [552, 366] width 59 height 11
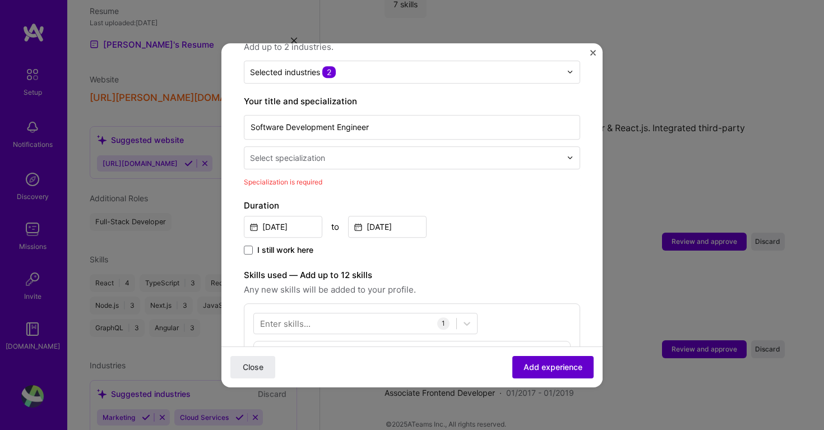
scroll to position [232, 0]
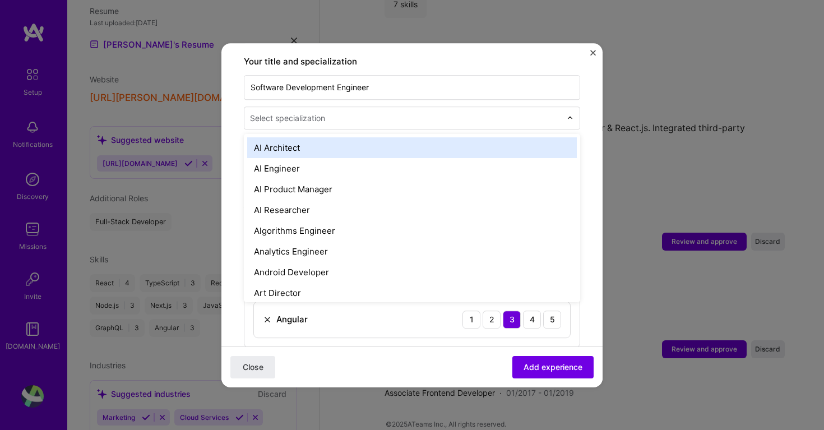
click at [302, 112] on div "Select specialization" at bounding box center [287, 118] width 75 height 12
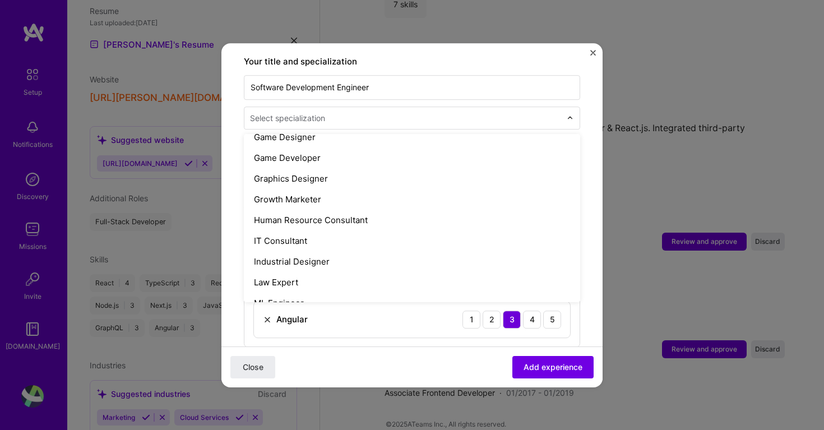
scroll to position [696, 0]
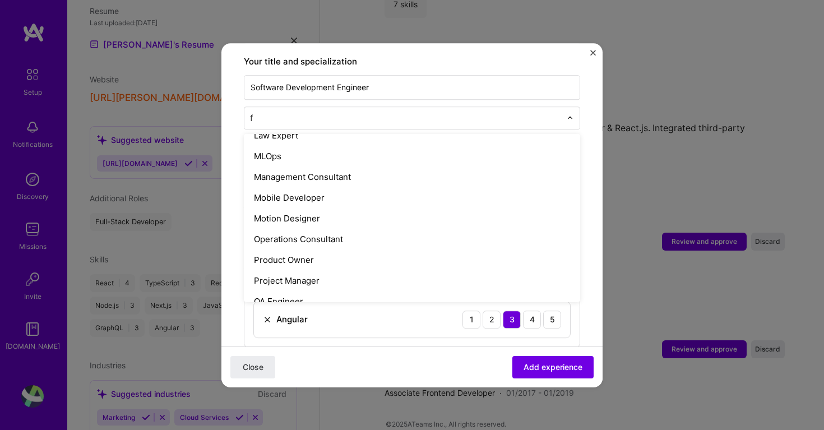
type input "fr"
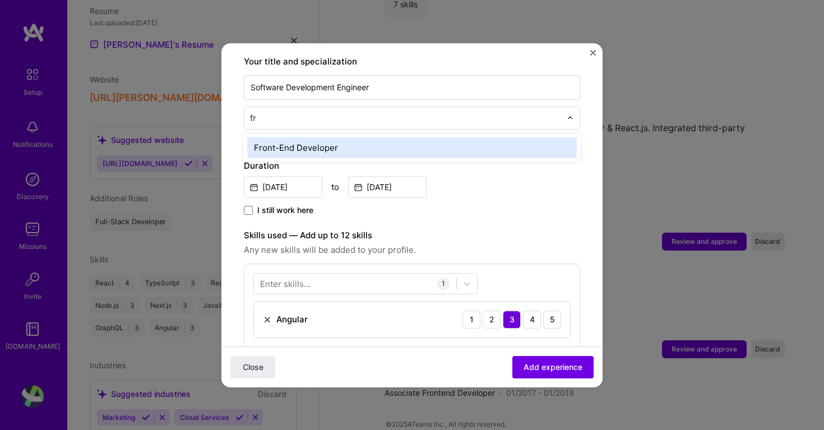
click at [282, 137] on div "Front-End Developer" at bounding box center [411, 147] width 329 height 21
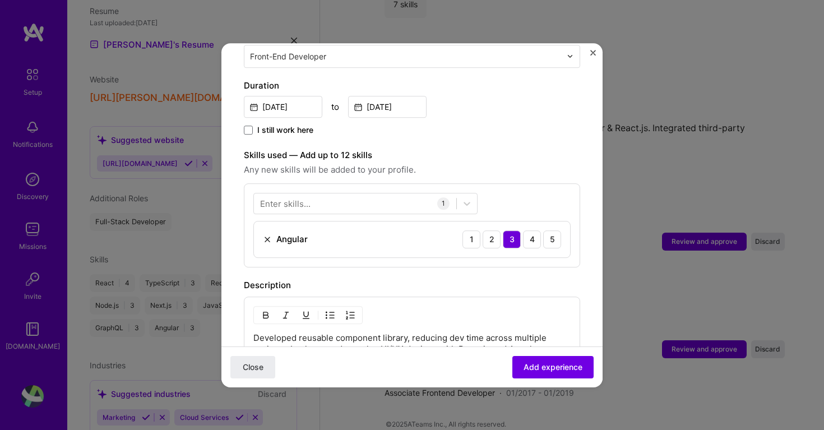
scroll to position [300, 0]
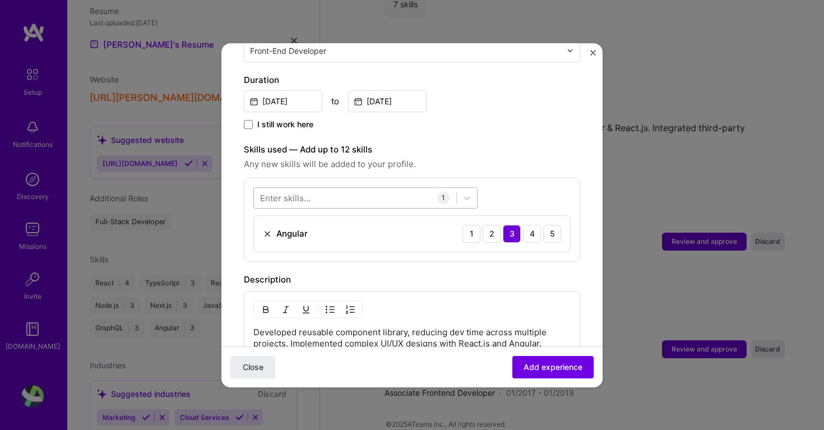
click at [325, 188] on div at bounding box center [355, 197] width 202 height 18
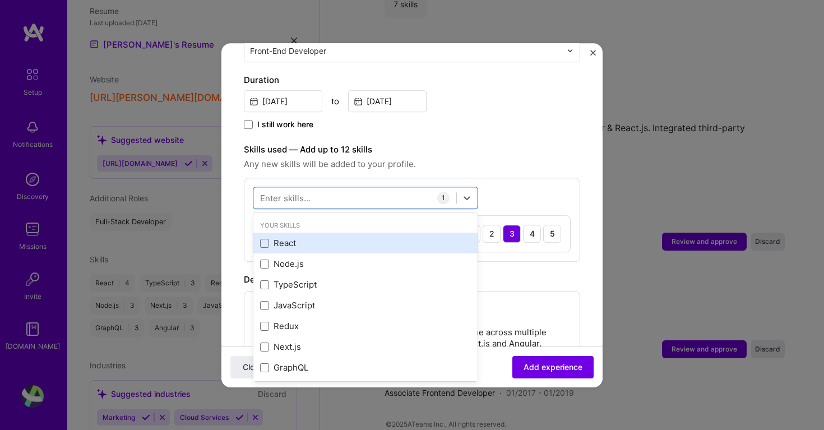
click at [296, 238] on div "React" at bounding box center [365, 244] width 211 height 12
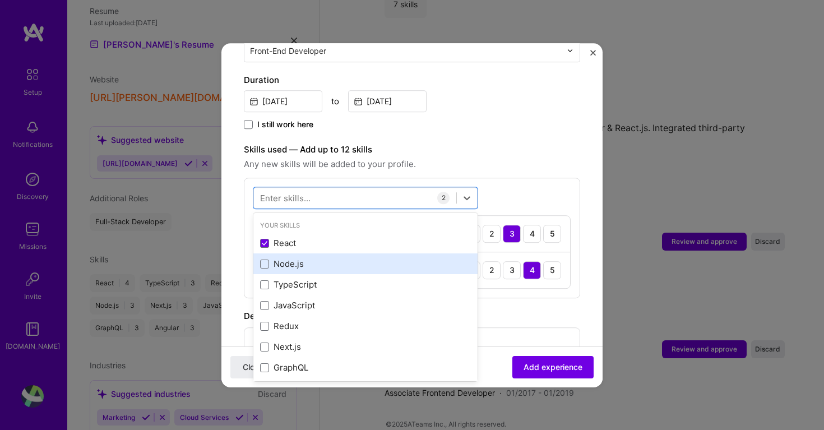
click at [295, 258] on div "Node.js" at bounding box center [365, 264] width 211 height 12
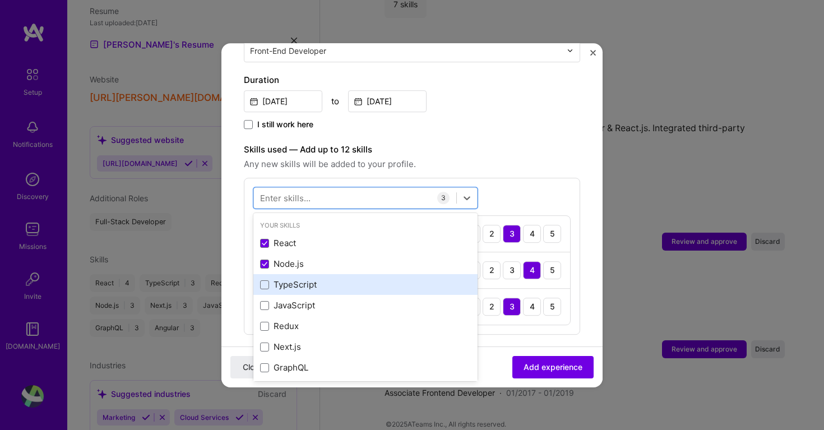
click at [299, 279] on div "TypeScript" at bounding box center [365, 285] width 211 height 12
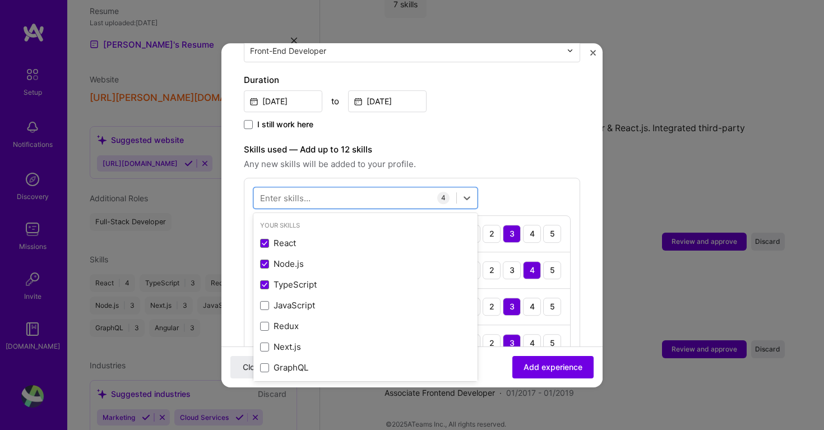
click at [491, 178] on div "option TypeScript, selected. option React selected, 0 of 2. 378 results availab…" at bounding box center [412, 274] width 336 height 193
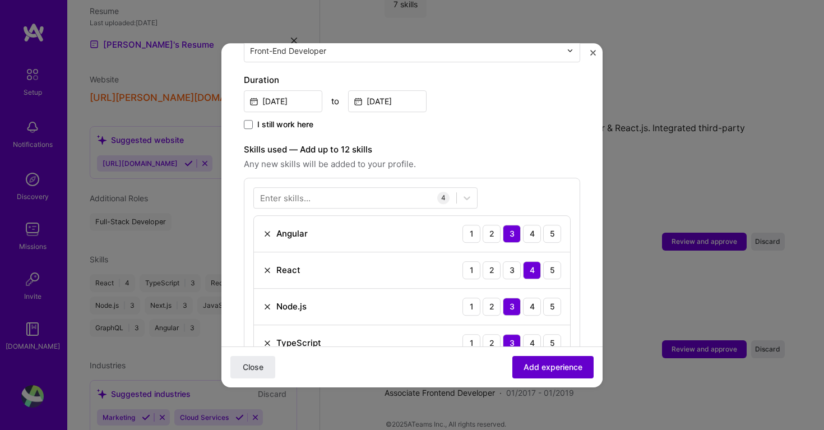
click at [560, 363] on span "Add experience" at bounding box center [552, 366] width 59 height 11
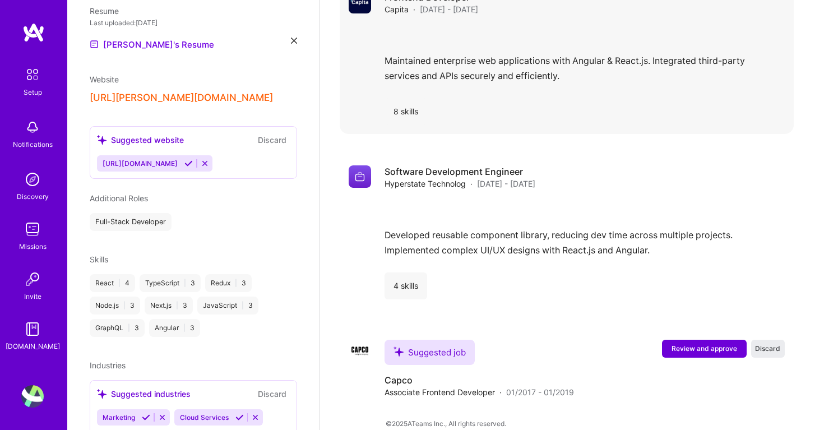
scroll to position [1631, 0]
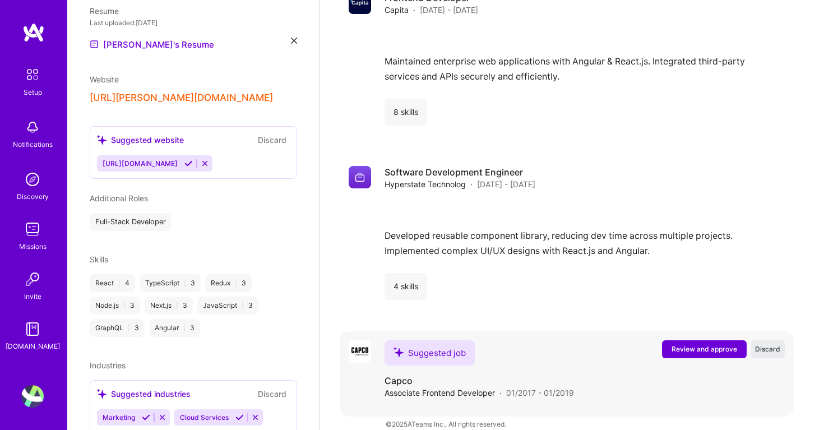
click at [705, 344] on span "Review and approve" at bounding box center [704, 349] width 66 height 10
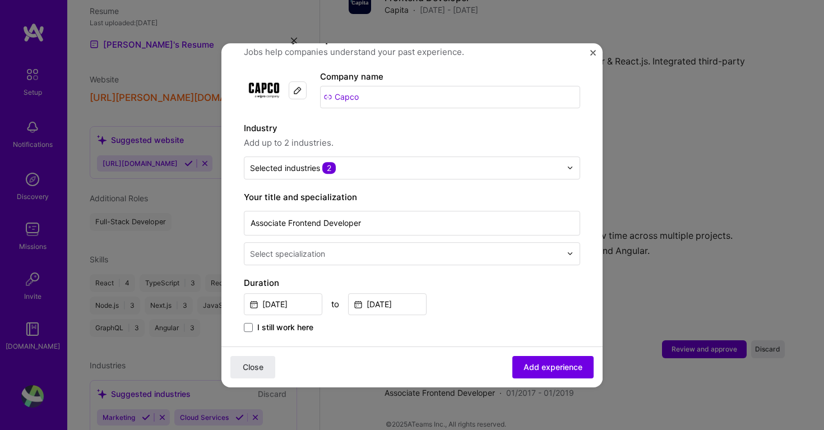
scroll to position [98, 0]
click at [364, 247] on input "text" at bounding box center [406, 253] width 313 height 12
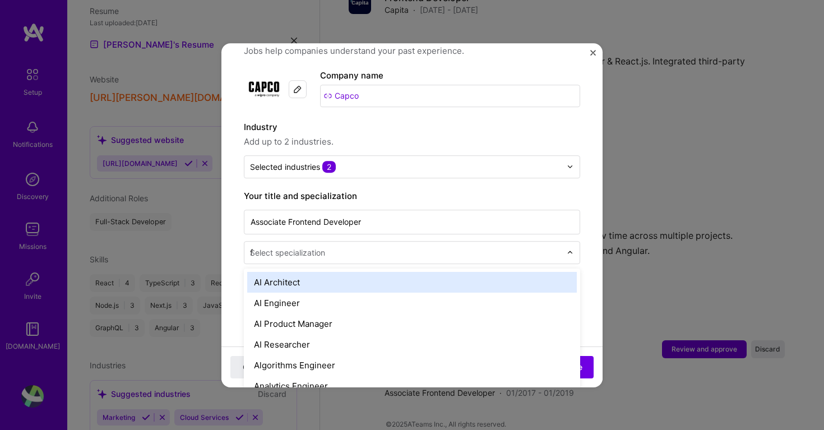
type input "fr"
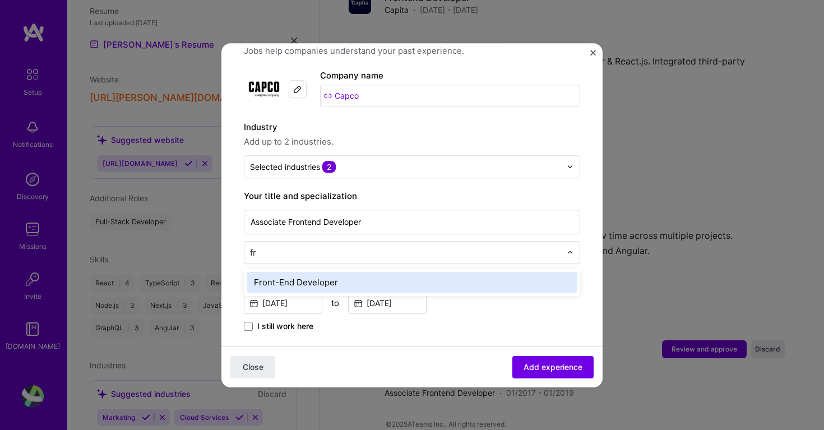
click at [340, 272] on div "Front-End Developer" at bounding box center [411, 282] width 329 height 21
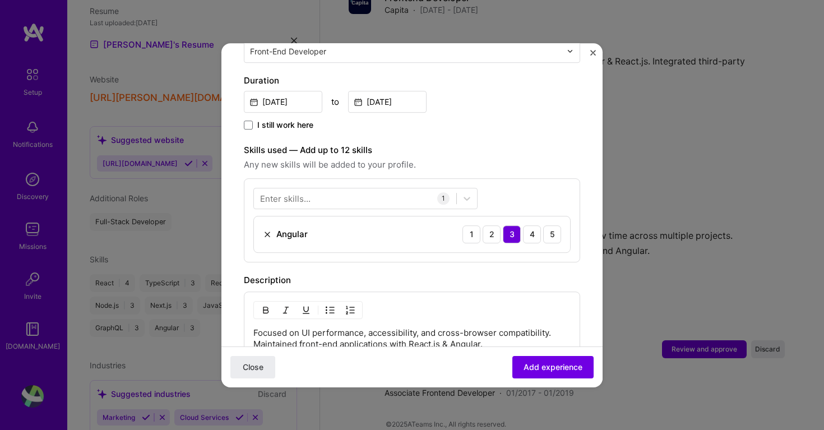
scroll to position [300, 0]
click at [392, 91] on input "[DATE]" at bounding box center [387, 101] width 78 height 22
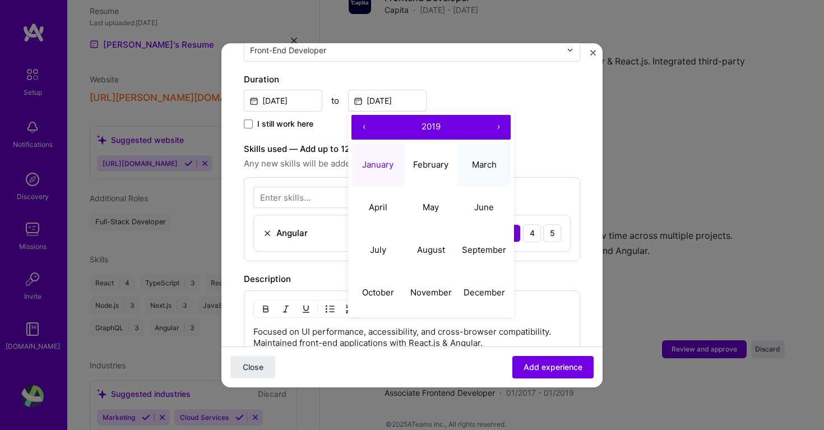
click at [485, 159] on abbr "March" at bounding box center [484, 164] width 25 height 11
type input "[DATE]"
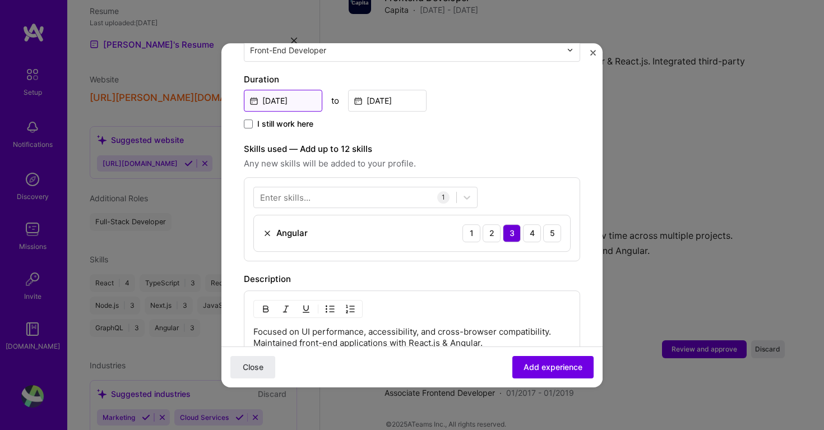
click at [305, 92] on input "[DATE]" at bounding box center [283, 101] width 78 height 22
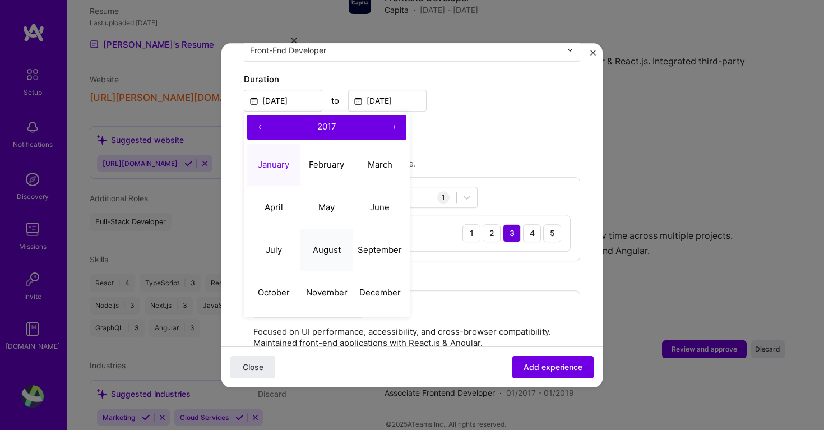
click at [335, 229] on button "August" at bounding box center [326, 250] width 53 height 43
type input "[DATE]"
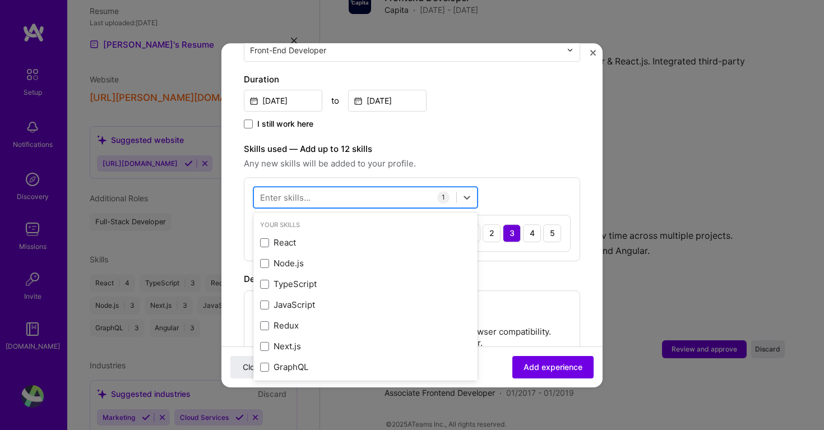
click at [382, 188] on div at bounding box center [355, 197] width 202 height 18
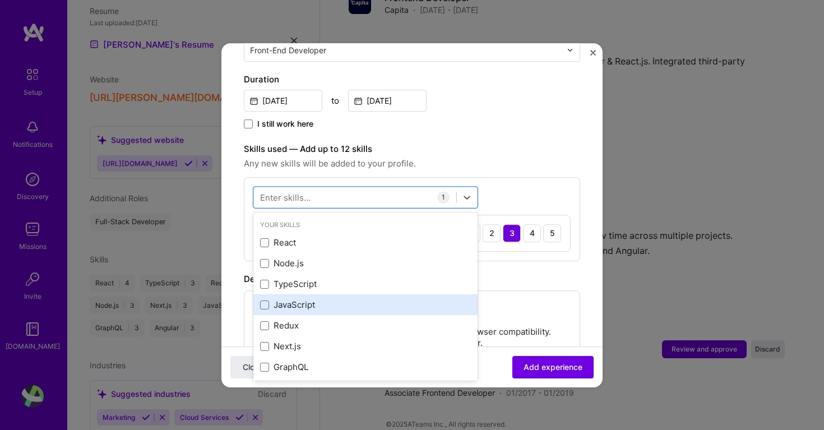
click at [284, 299] on div "JavaScript" at bounding box center [365, 305] width 211 height 12
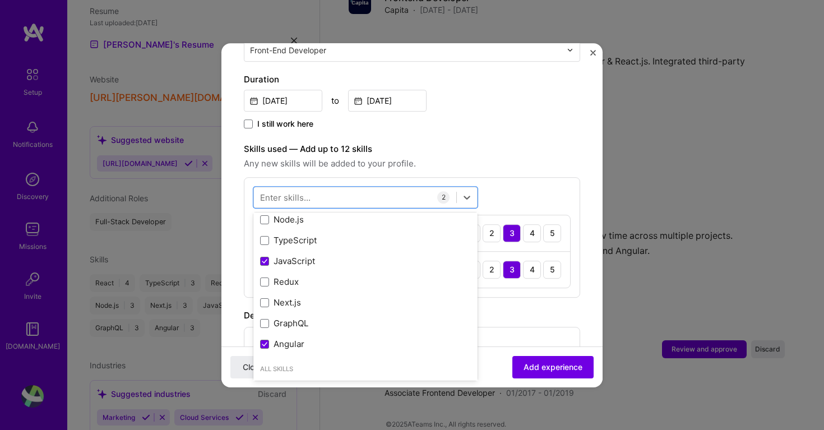
click at [520, 157] on span "Any new skills will be added to your profile." at bounding box center [412, 163] width 336 height 13
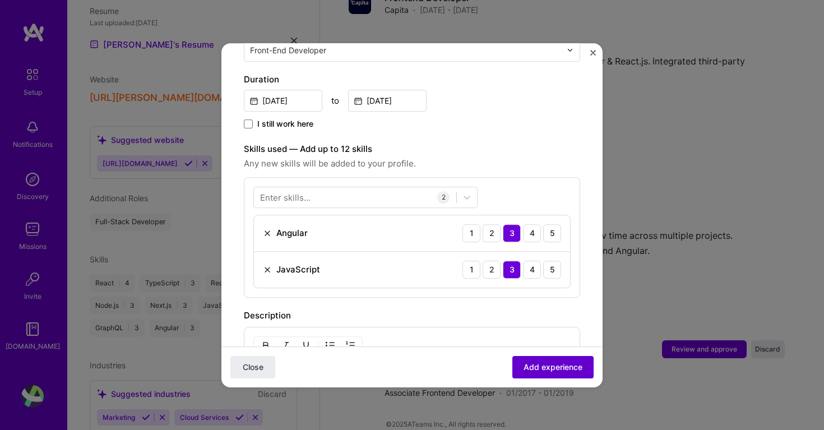
click at [546, 371] on span "Add experience" at bounding box center [552, 366] width 59 height 11
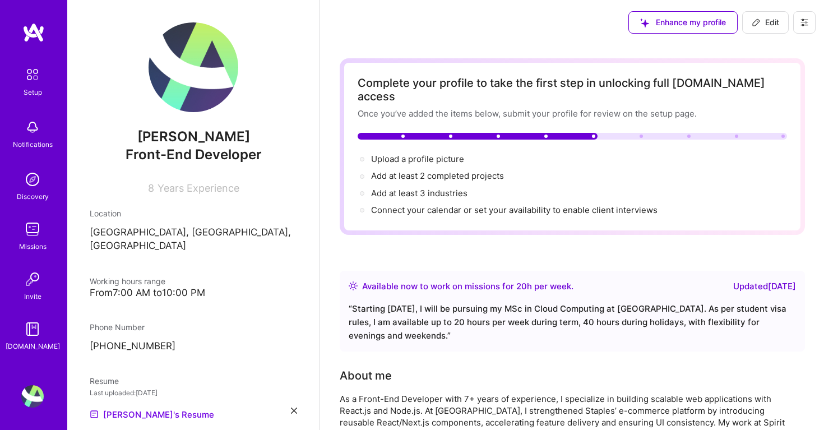
scroll to position [0, 0]
click at [777, 26] on span "Edit" at bounding box center [764, 22] width 27 height 11
select select "GB"
select select "Right Now"
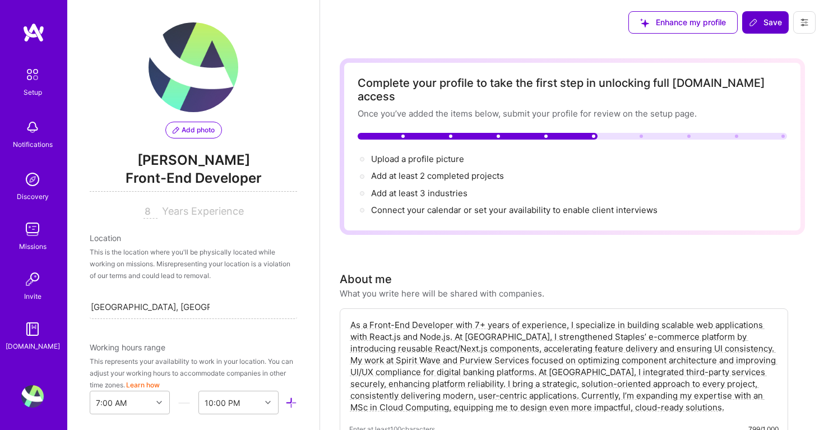
click at [758, 20] on span "Save" at bounding box center [764, 22] width 33 height 11
